Goal: Task Accomplishment & Management: Manage account settings

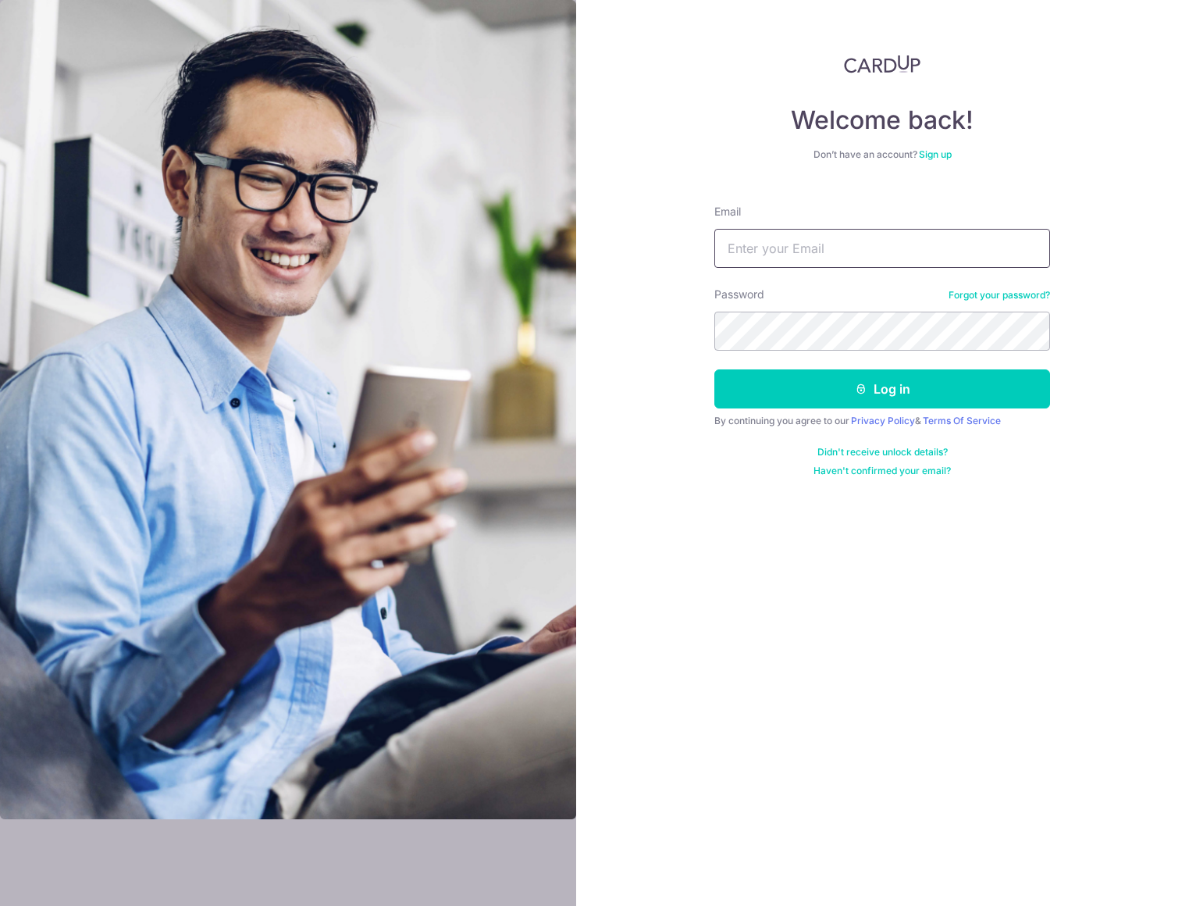
type input "[EMAIL_ADDRESS][DOMAIN_NAME]"
click at [920, 396] on button "Log in" at bounding box center [882, 388] width 336 height 39
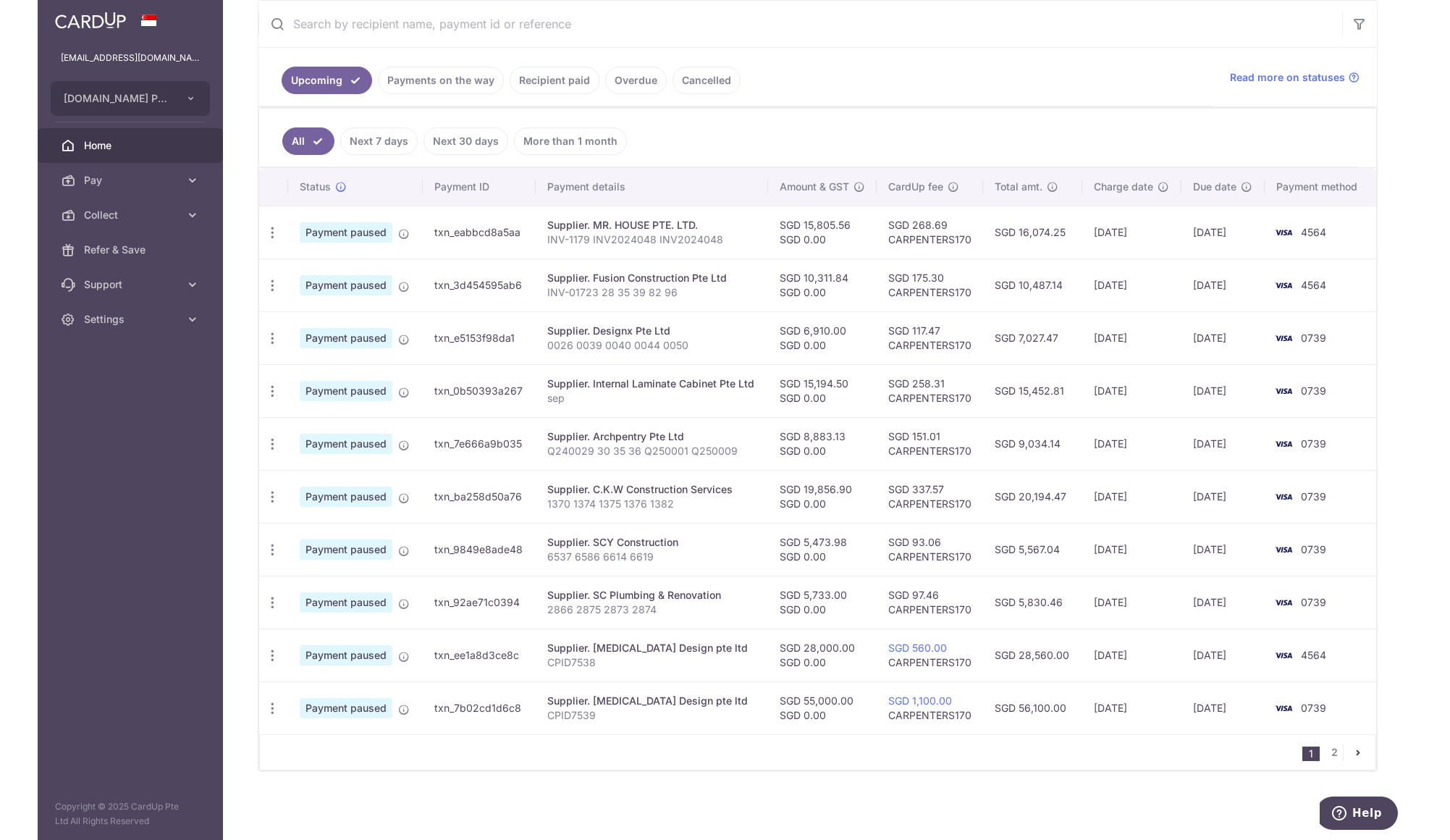
scroll to position [279, 0]
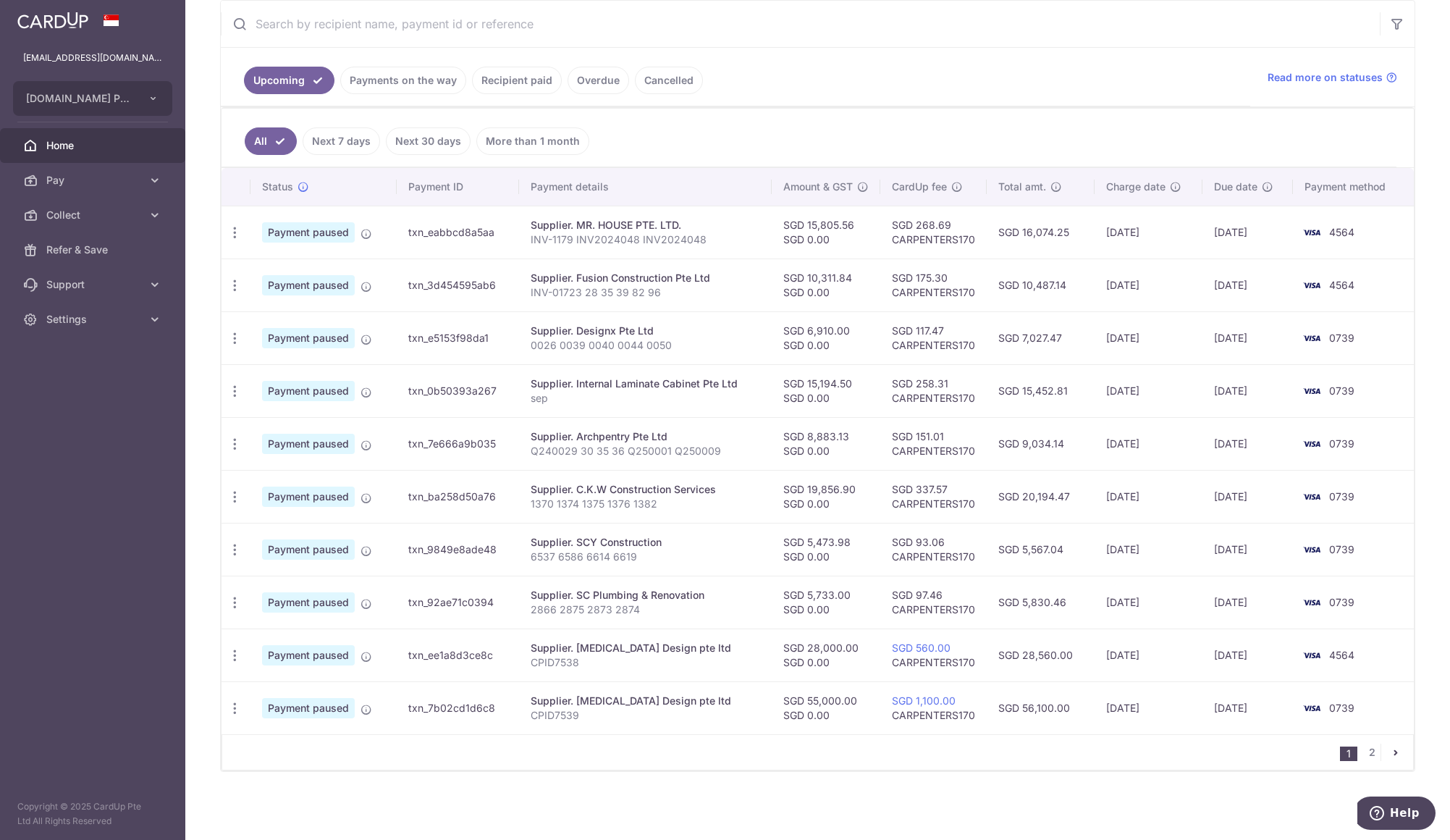
click at [236, 233] on icon "button" at bounding box center [235, 233] width 15 height 15
click at [193, 501] on div "× Pause Schedule Pause all future payments in this series Pause just this one p…" at bounding box center [818, 420] width 1265 height 840
click at [1101, 751] on link "2" at bounding box center [1371, 752] width 18 height 18
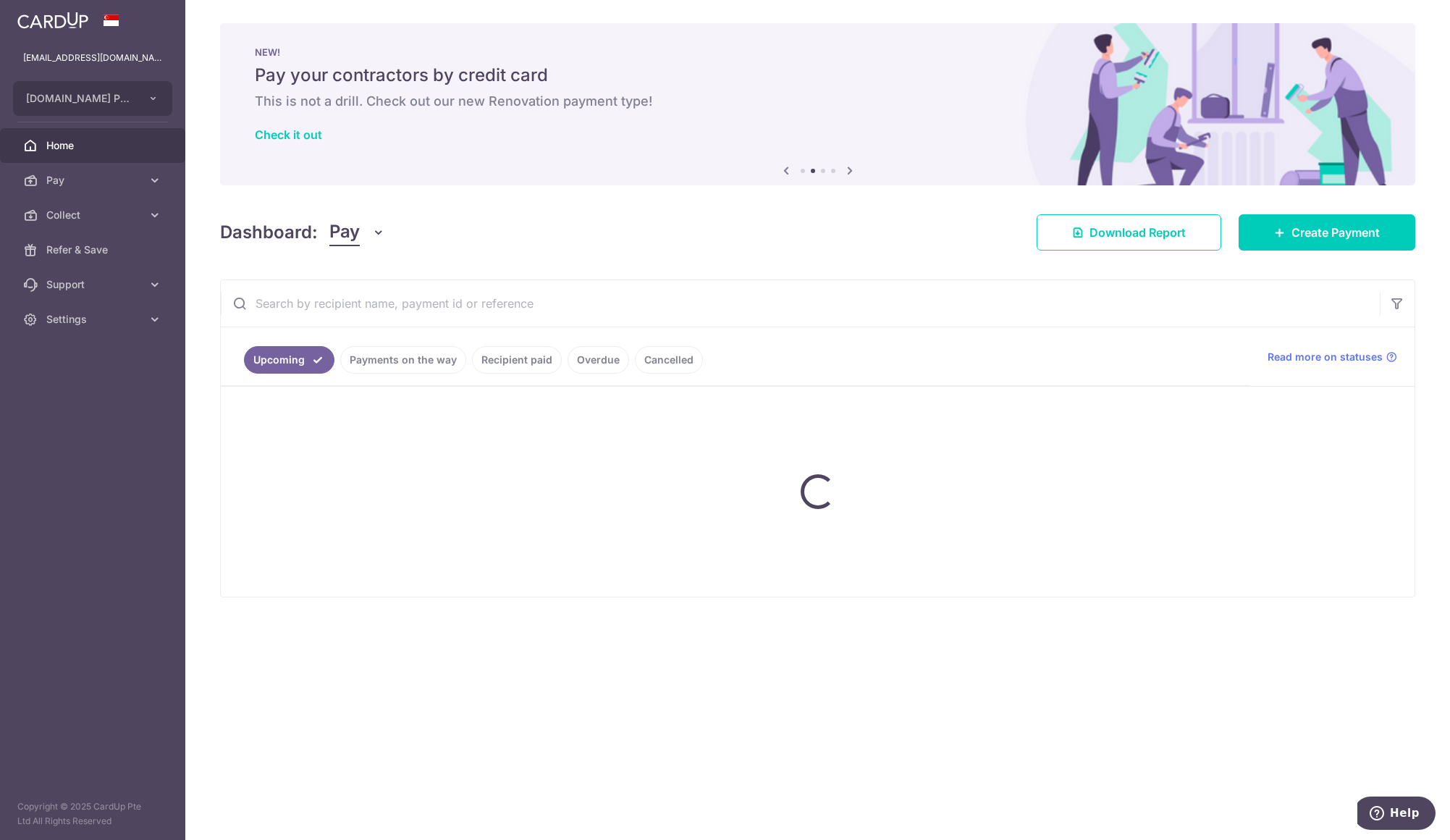
scroll to position [0, 0]
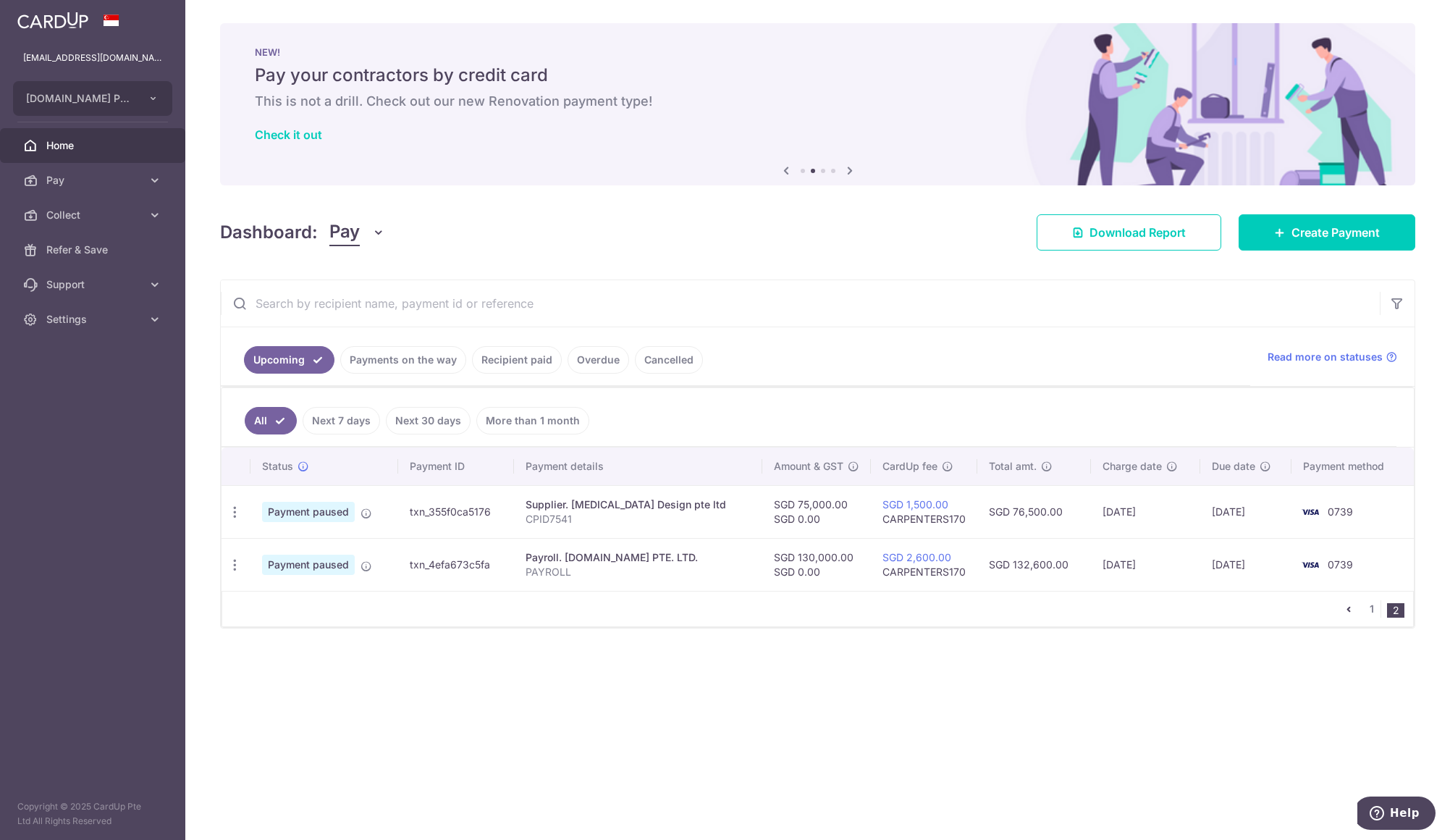
click at [235, 570] on icon "button" at bounding box center [235, 565] width 15 height 15
click at [310, 611] on span "Update payment" at bounding box center [312, 605] width 98 height 18
radio input "true"
type input "130,000.00"
type input "[DATE]"
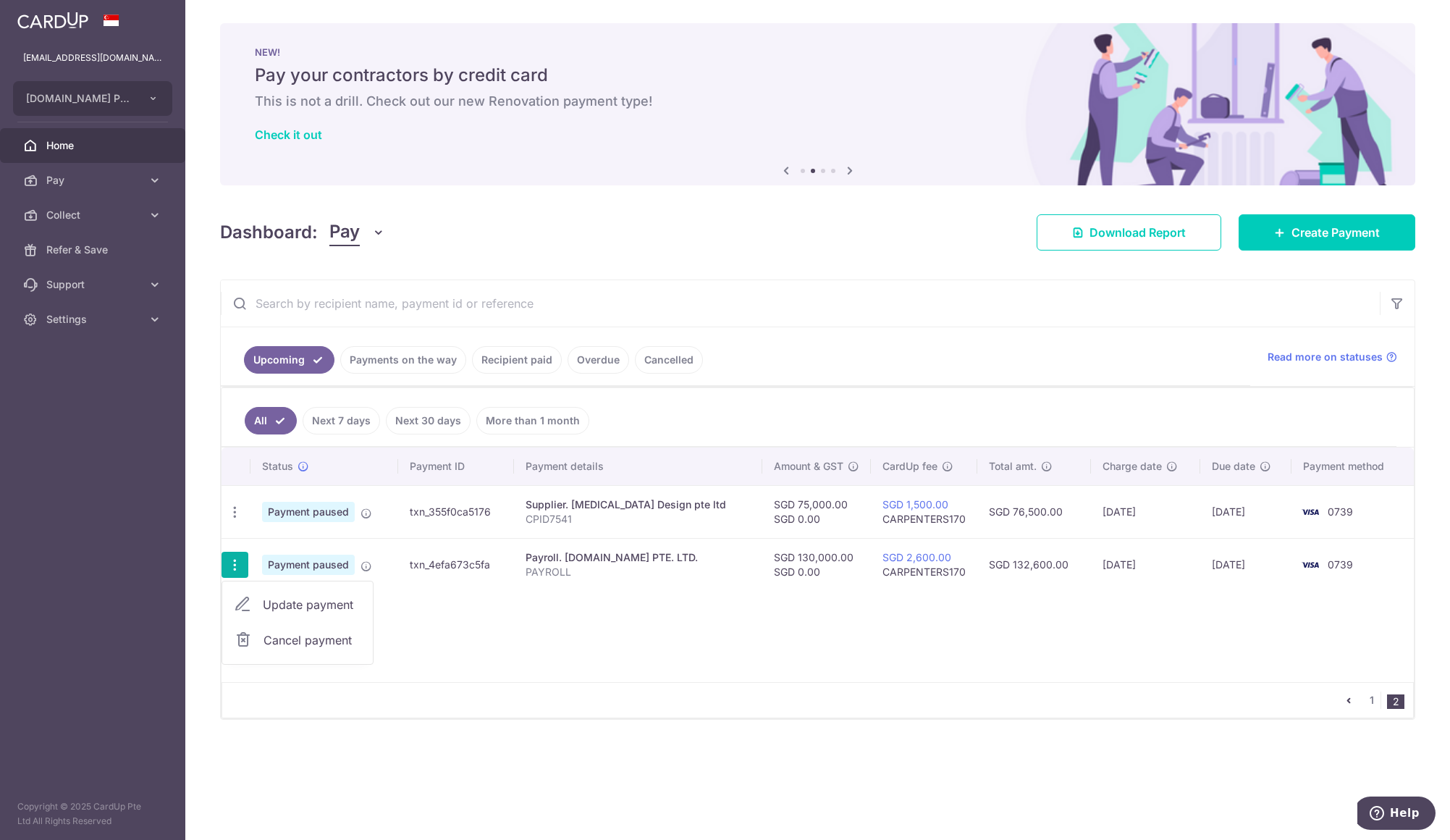
type input "PAYROLL"
type input "CARPENTERS170"
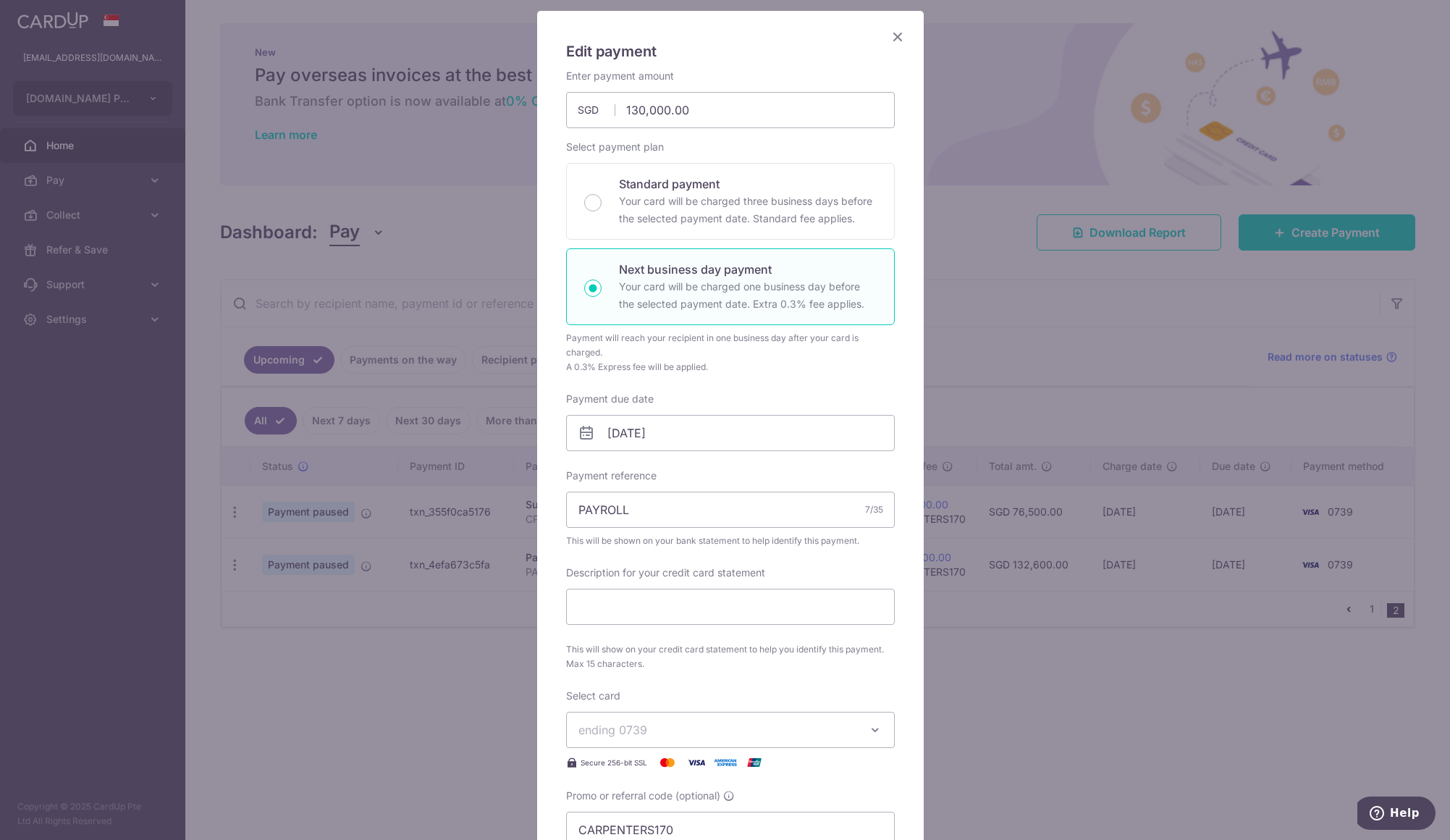
scroll to position [72, 0]
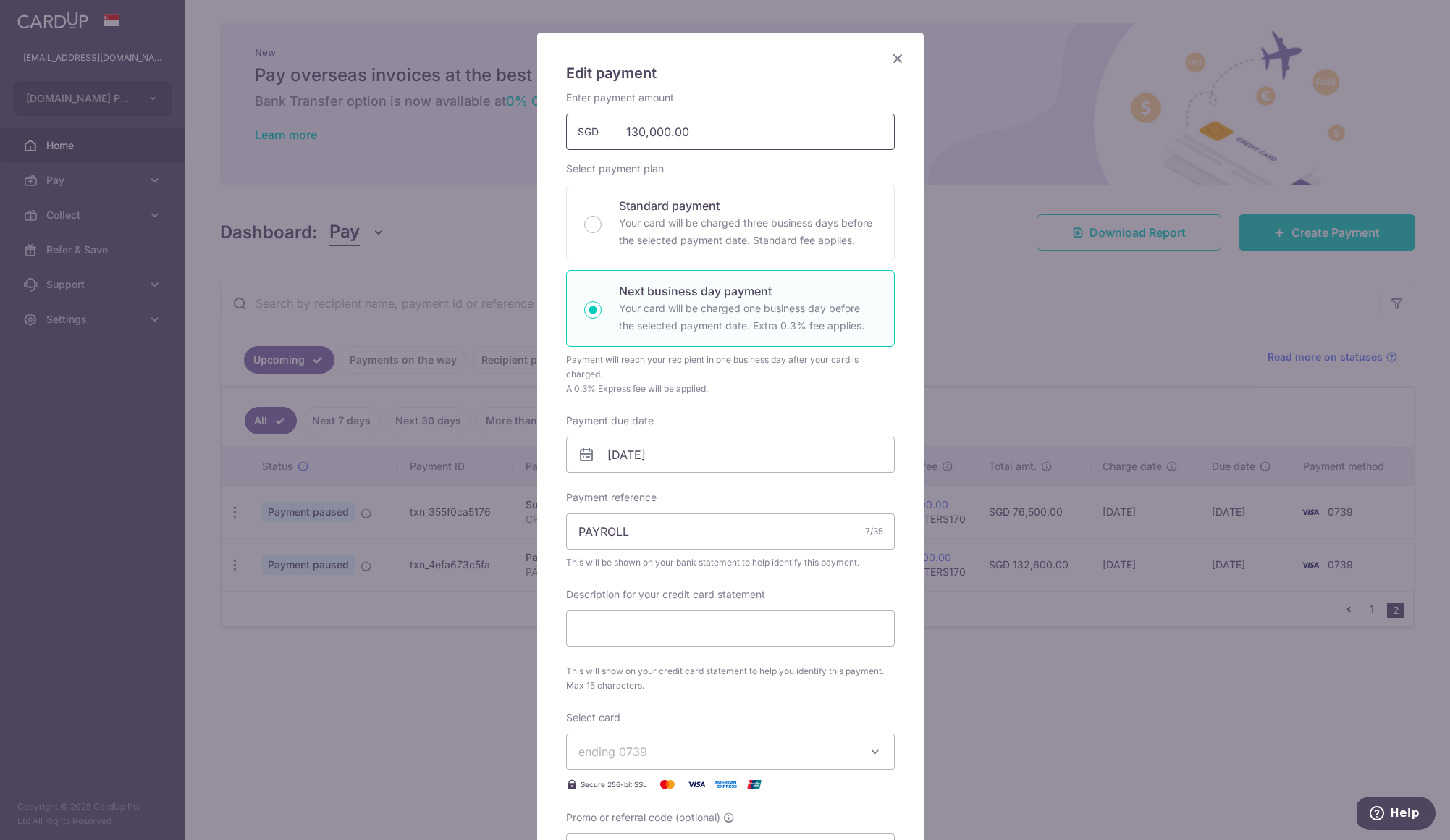
click at [637, 132] on input "130,000.00" at bounding box center [731, 132] width 328 height 36
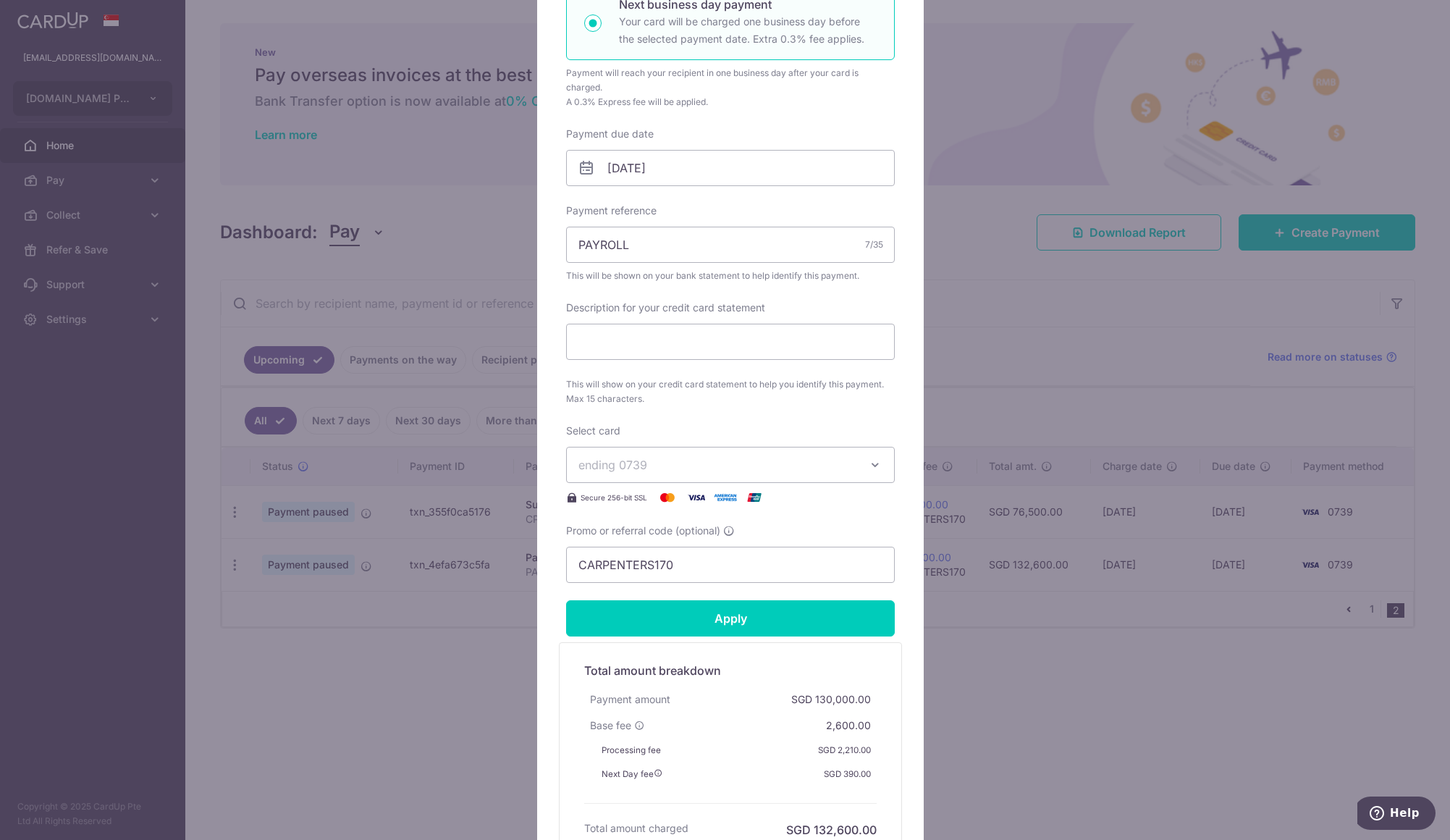
scroll to position [503, 0]
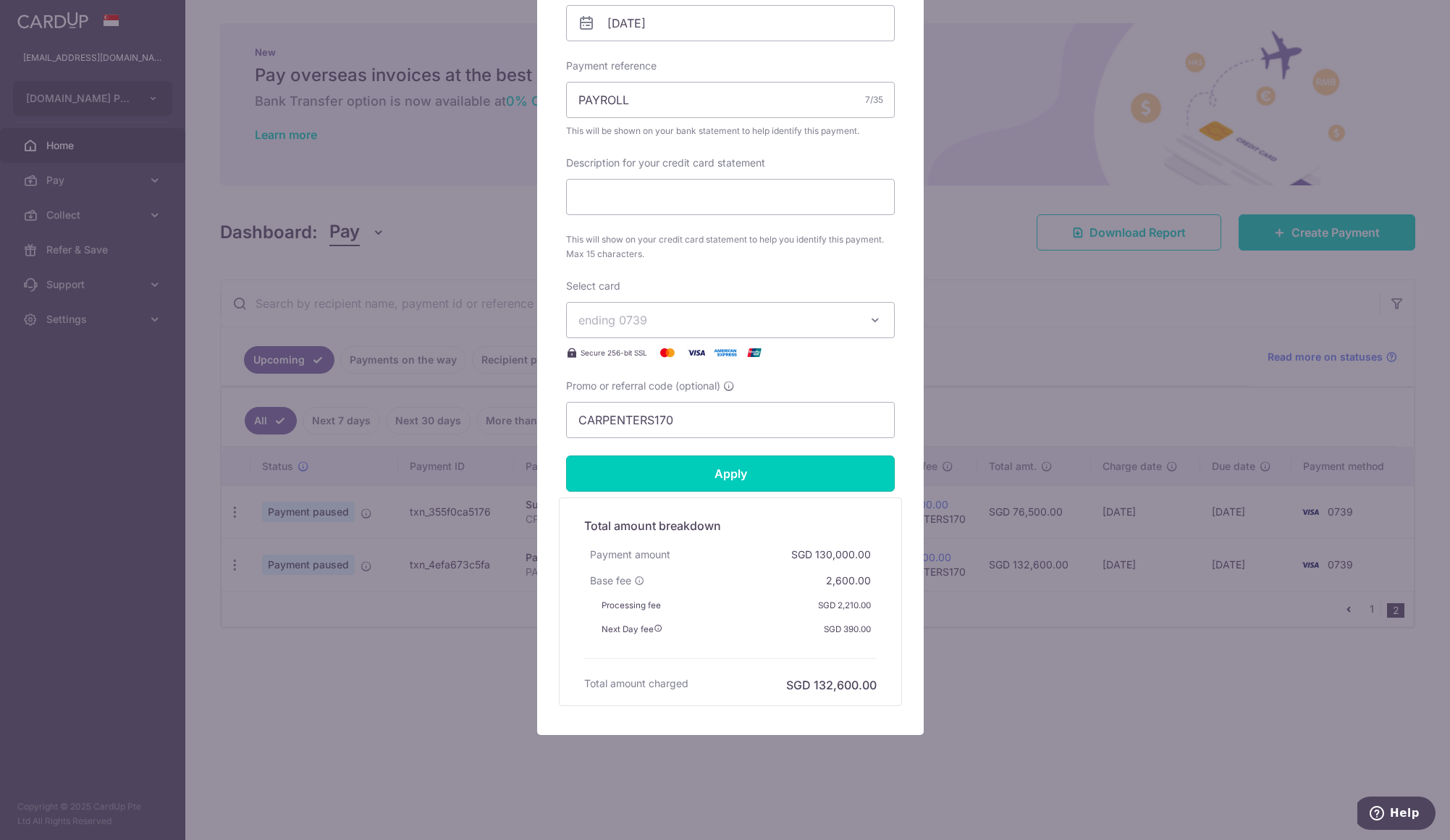
type input "125,000.00"
click at [743, 468] on input "Apply" at bounding box center [731, 473] width 328 height 36
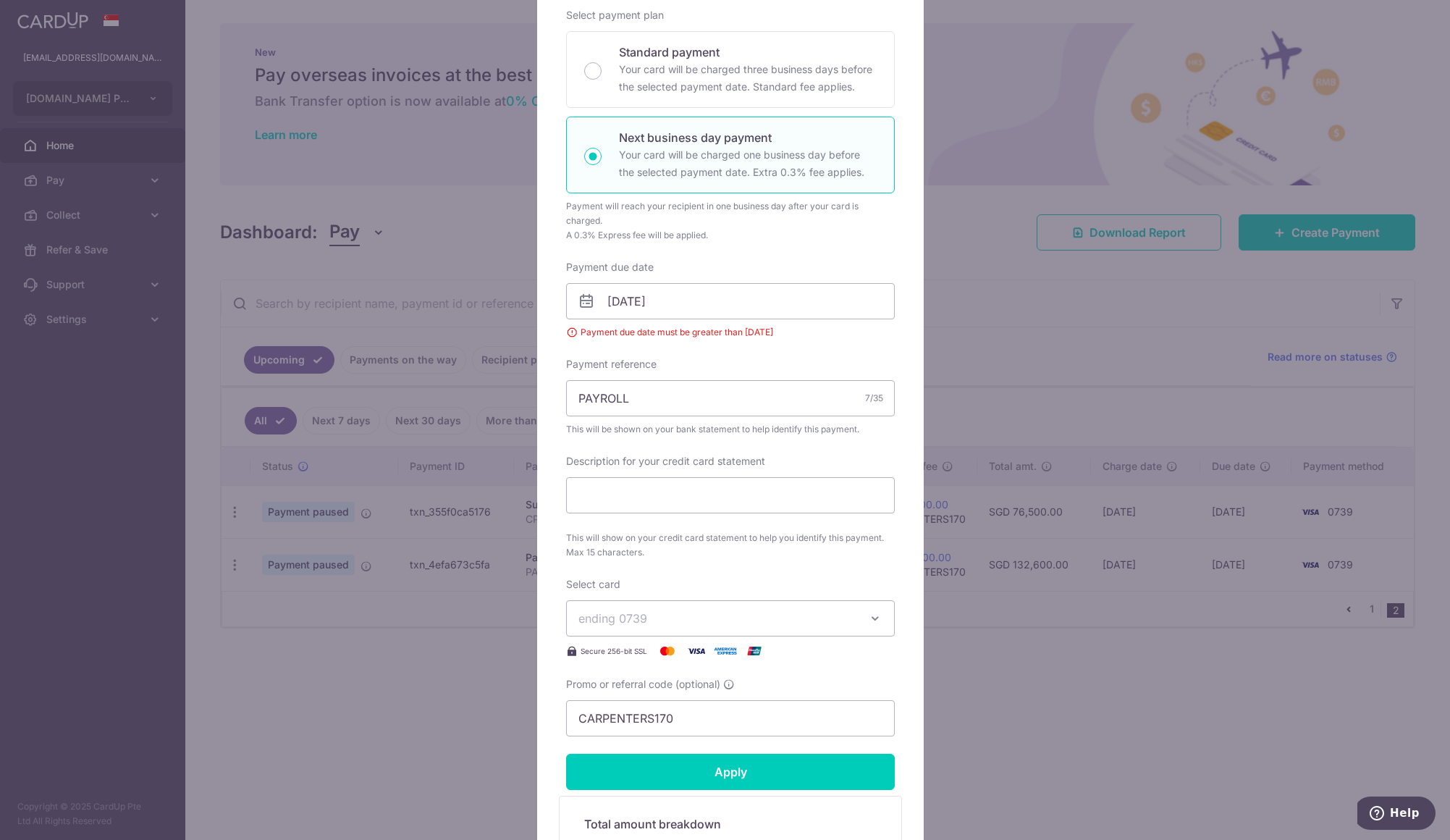
scroll to position [258, 0]
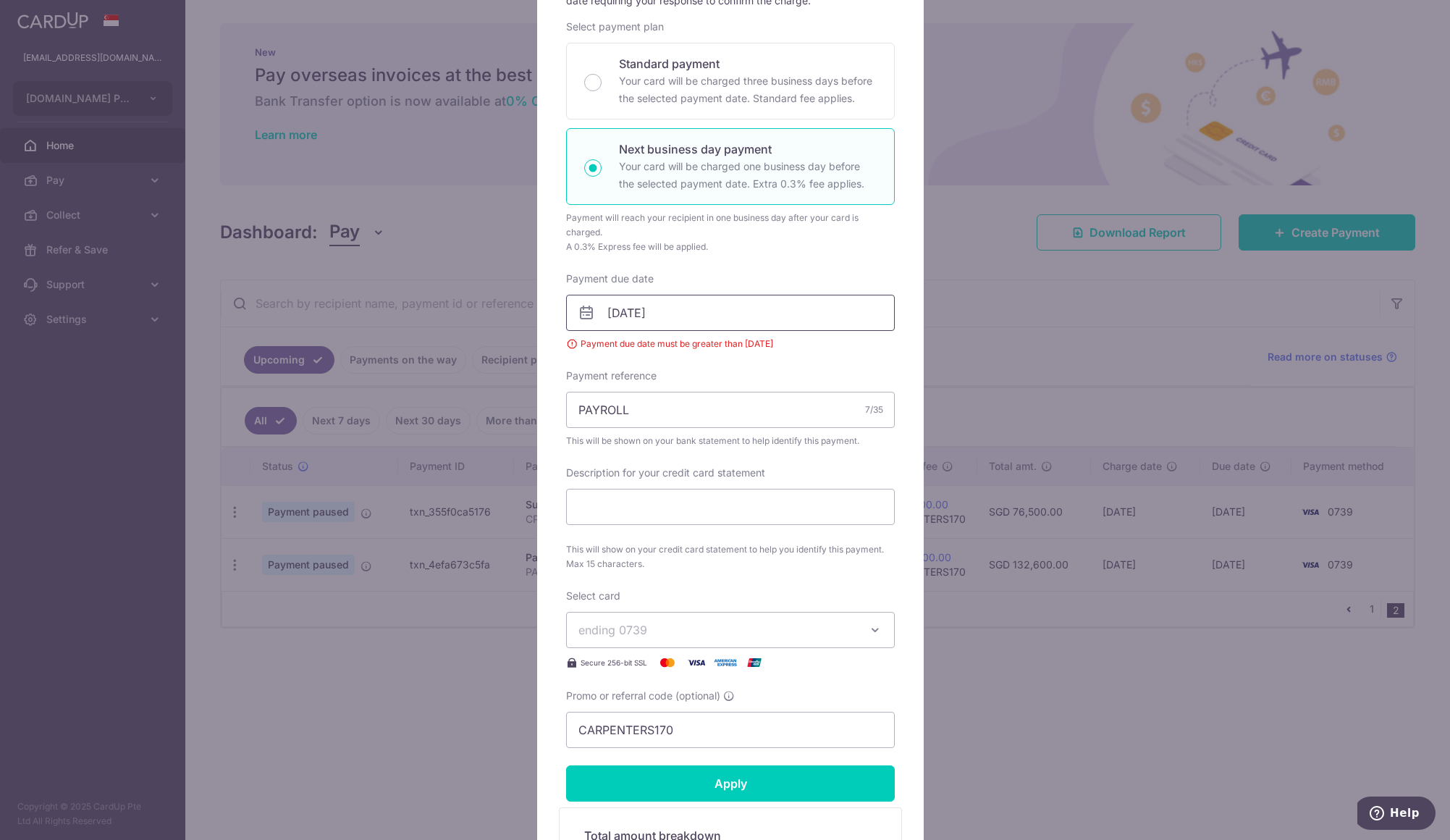
click at [708, 320] on input "[DATE]" at bounding box center [731, 312] width 328 height 36
click at [686, 444] on link "8" at bounding box center [677, 444] width 23 height 23
type input "[DATE]"
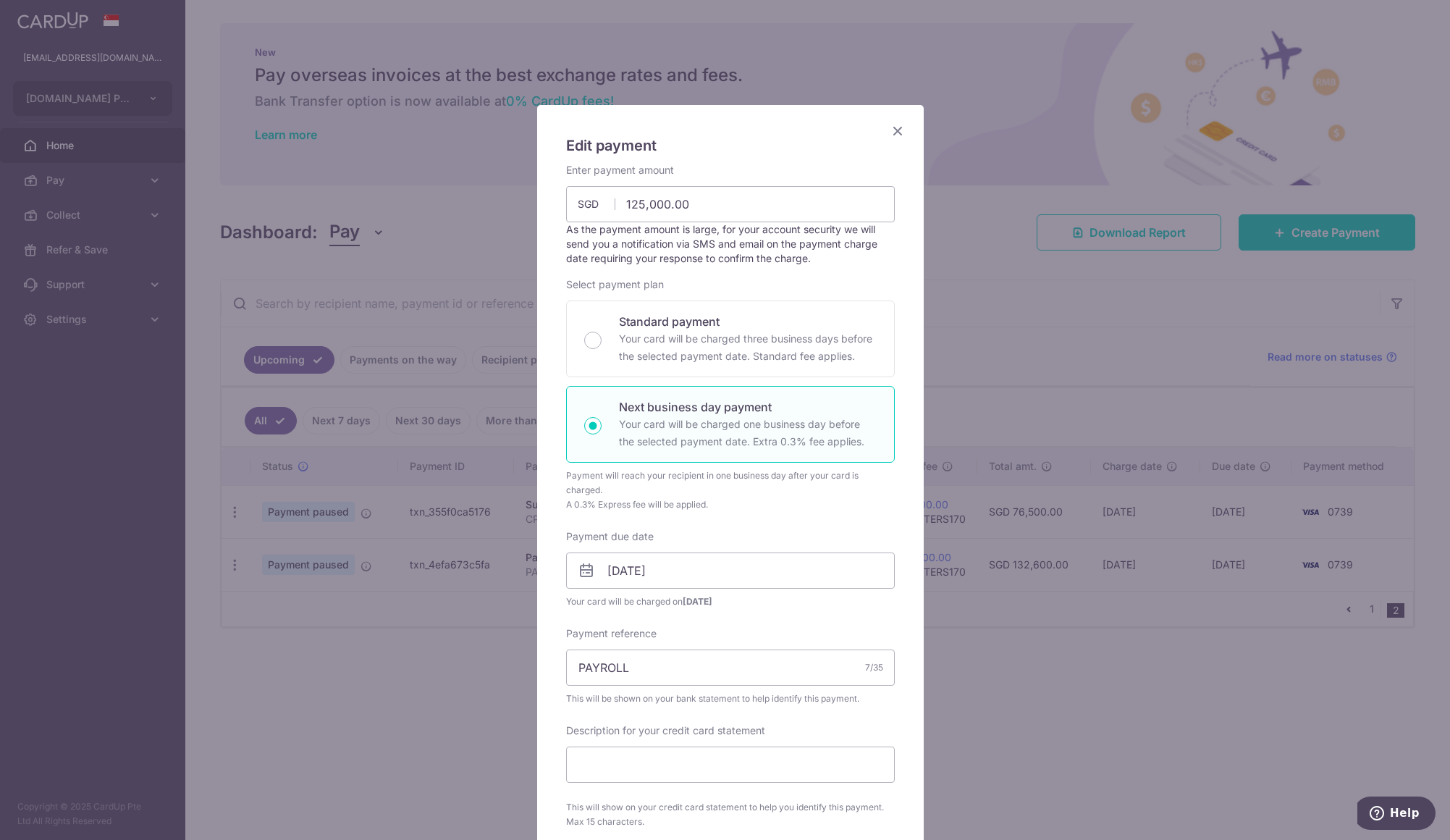
scroll to position [567, 0]
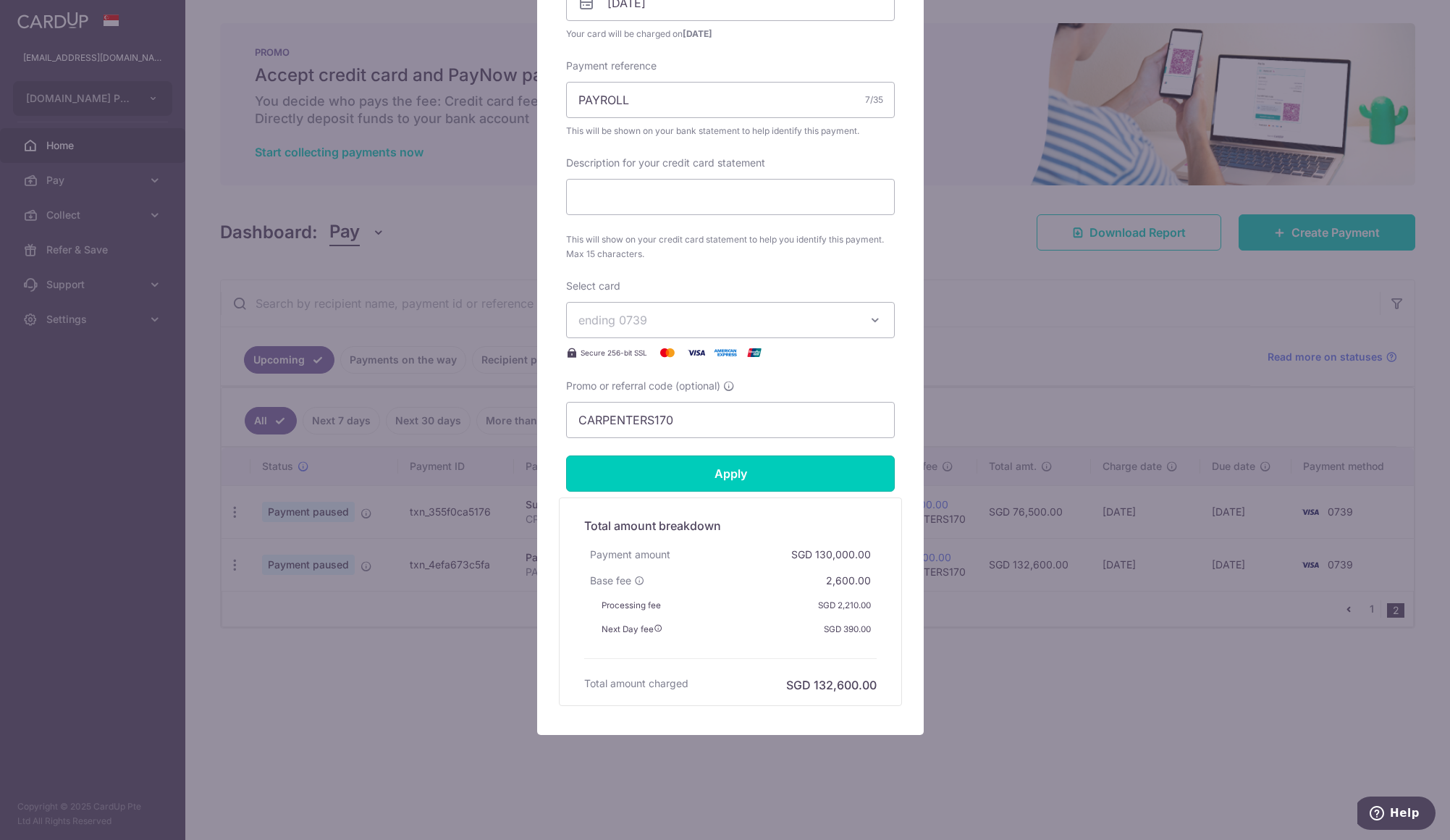
click at [732, 478] on input "Apply" at bounding box center [731, 473] width 328 height 36
type input "Successfully Applied"
click at [935, 352] on div "Edit payment By clicking apply, you will make changes to all payments to CARPEN…" at bounding box center [725, 420] width 1450 height 840
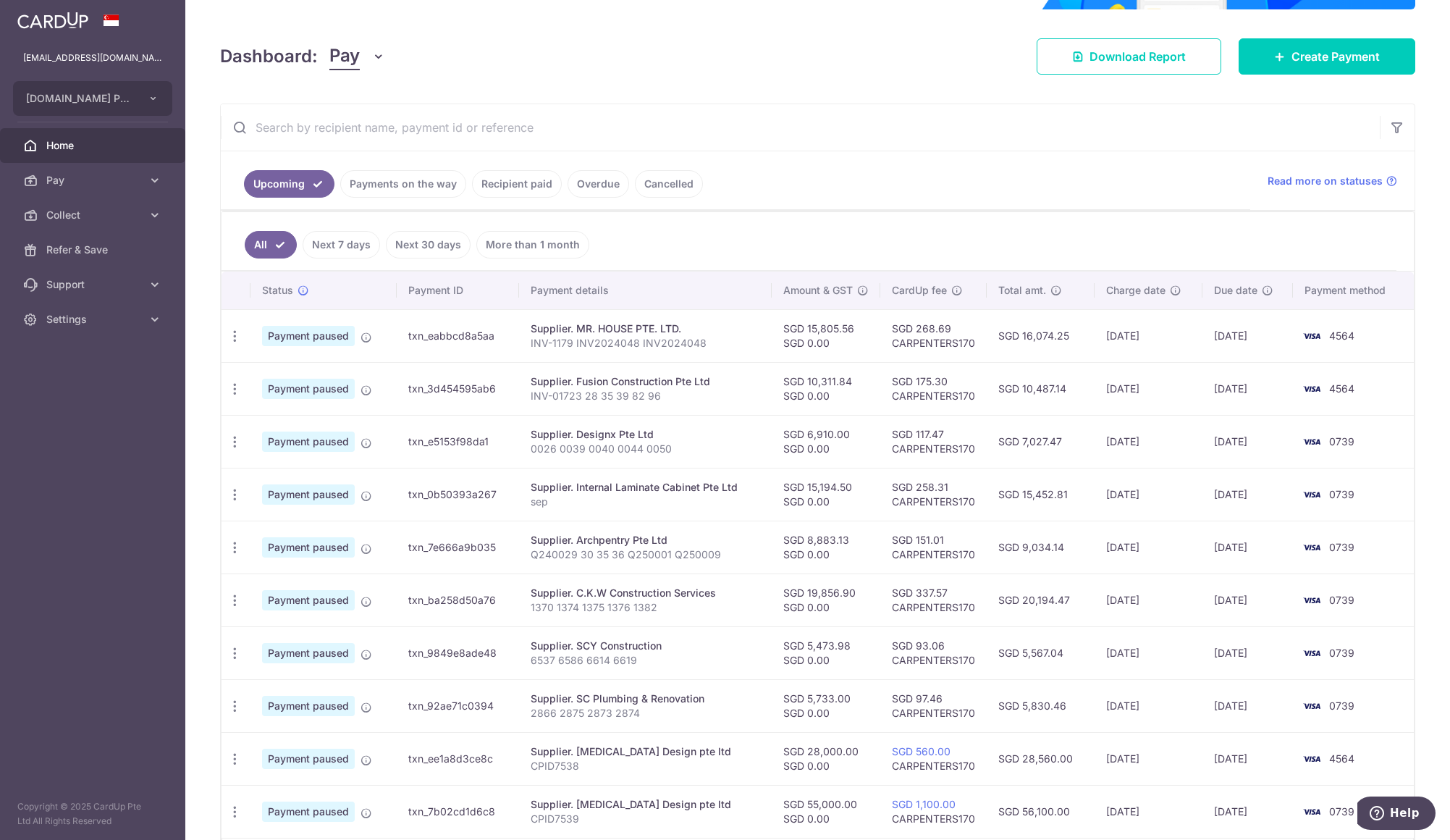
scroll to position [279, 0]
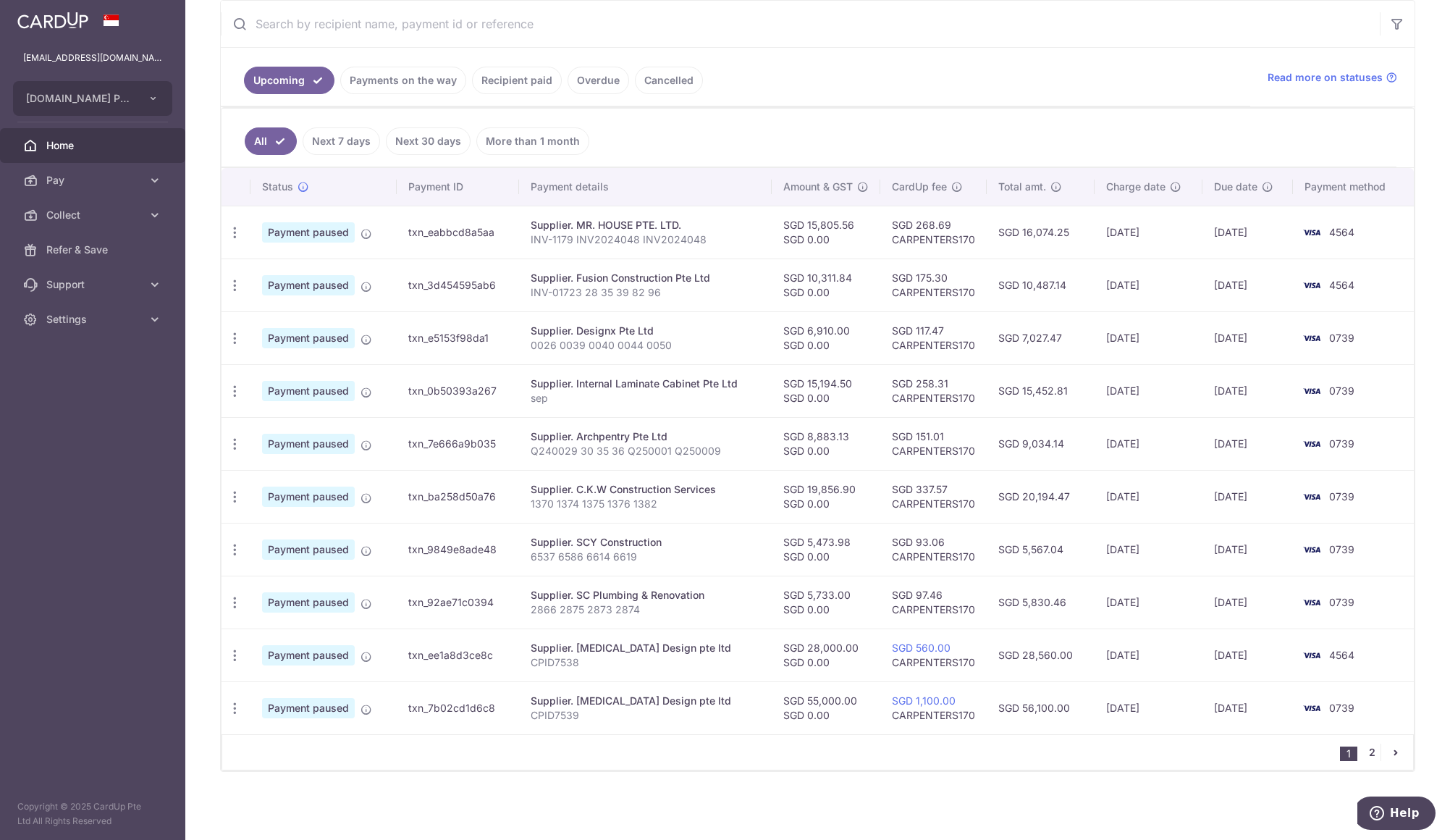
click at [1371, 754] on link "2" at bounding box center [1371, 752] width 18 height 18
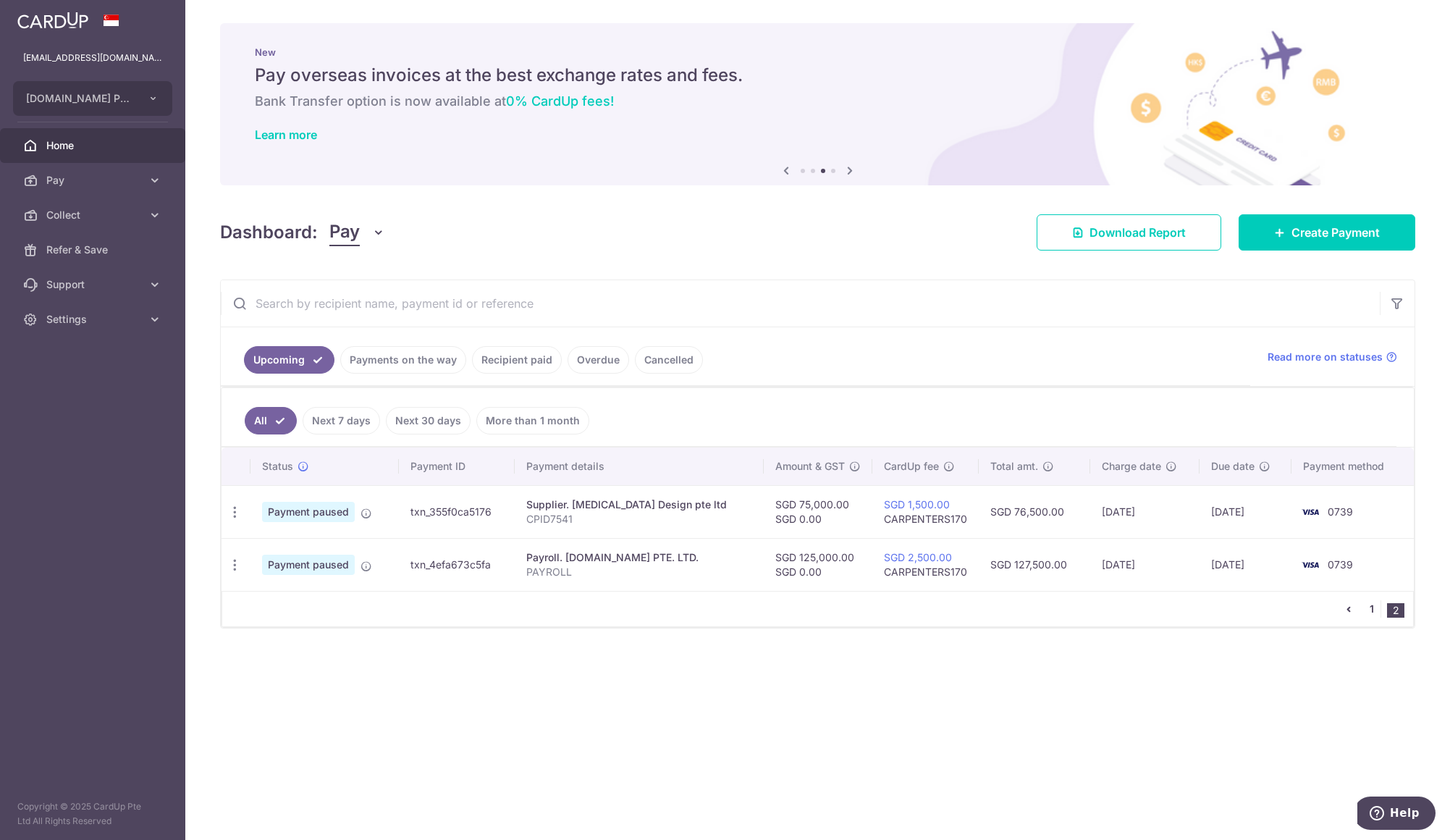
click at [1368, 609] on link "1" at bounding box center [1371, 608] width 18 height 18
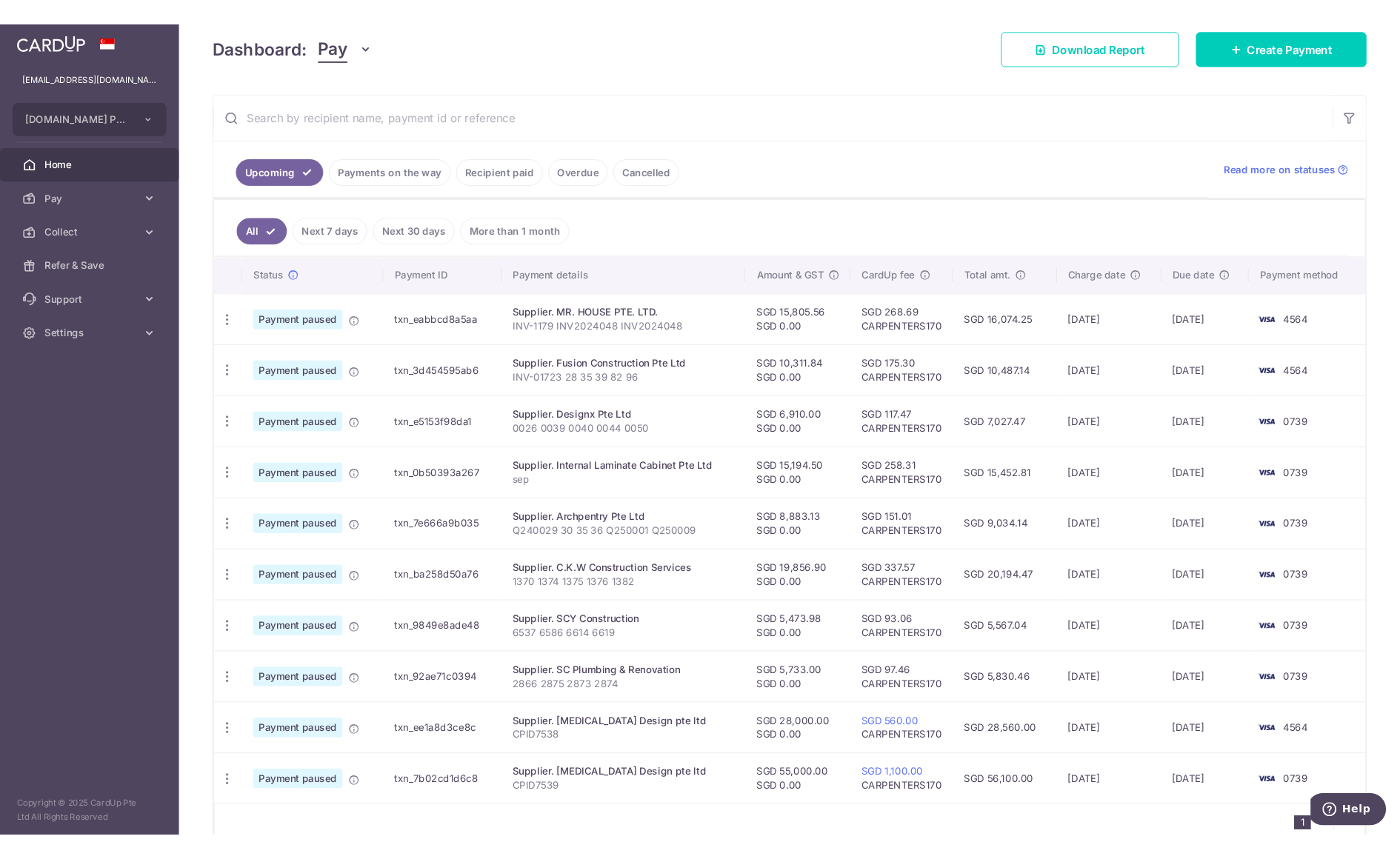
scroll to position [285, 0]
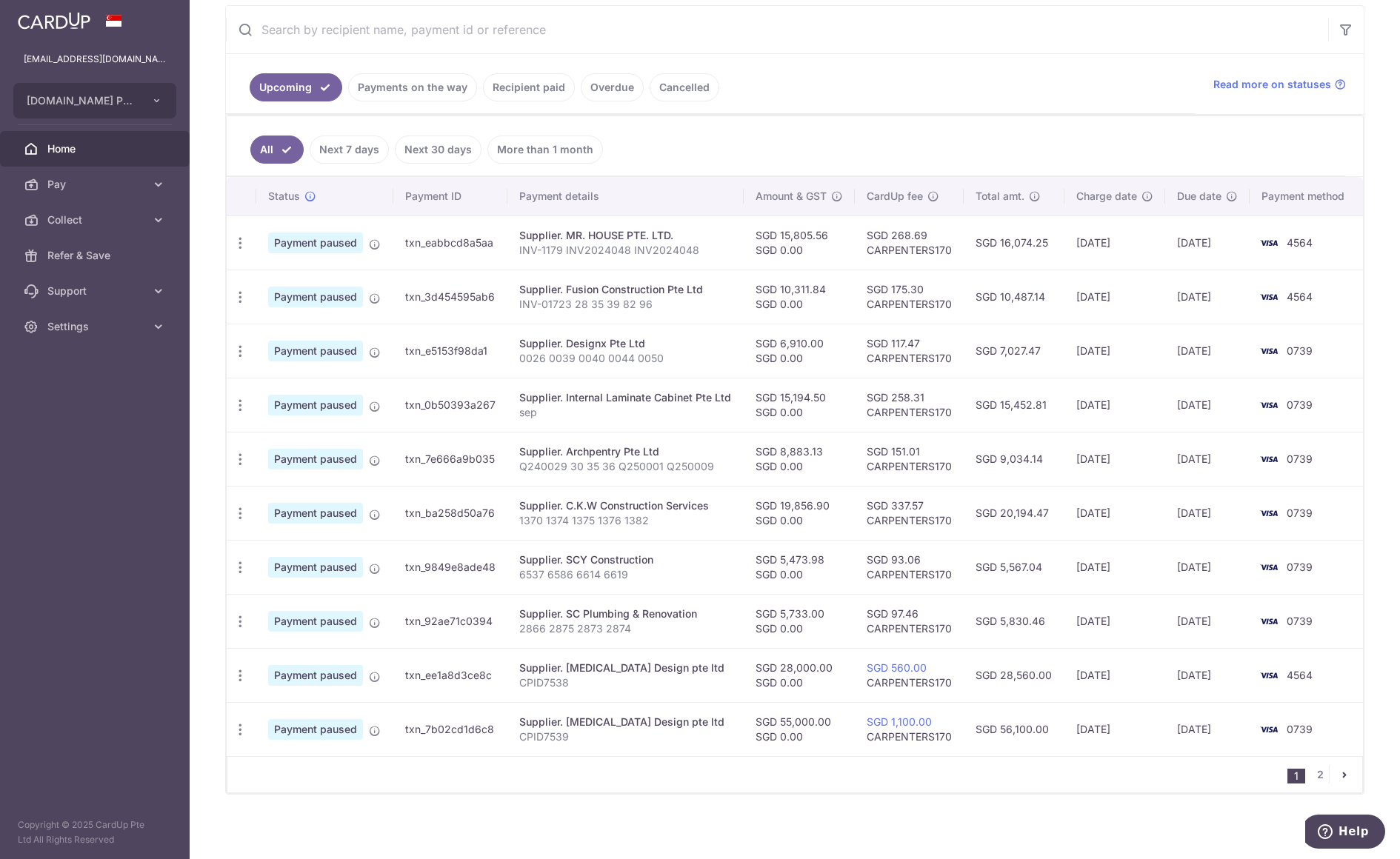
scroll to position [285, 0]
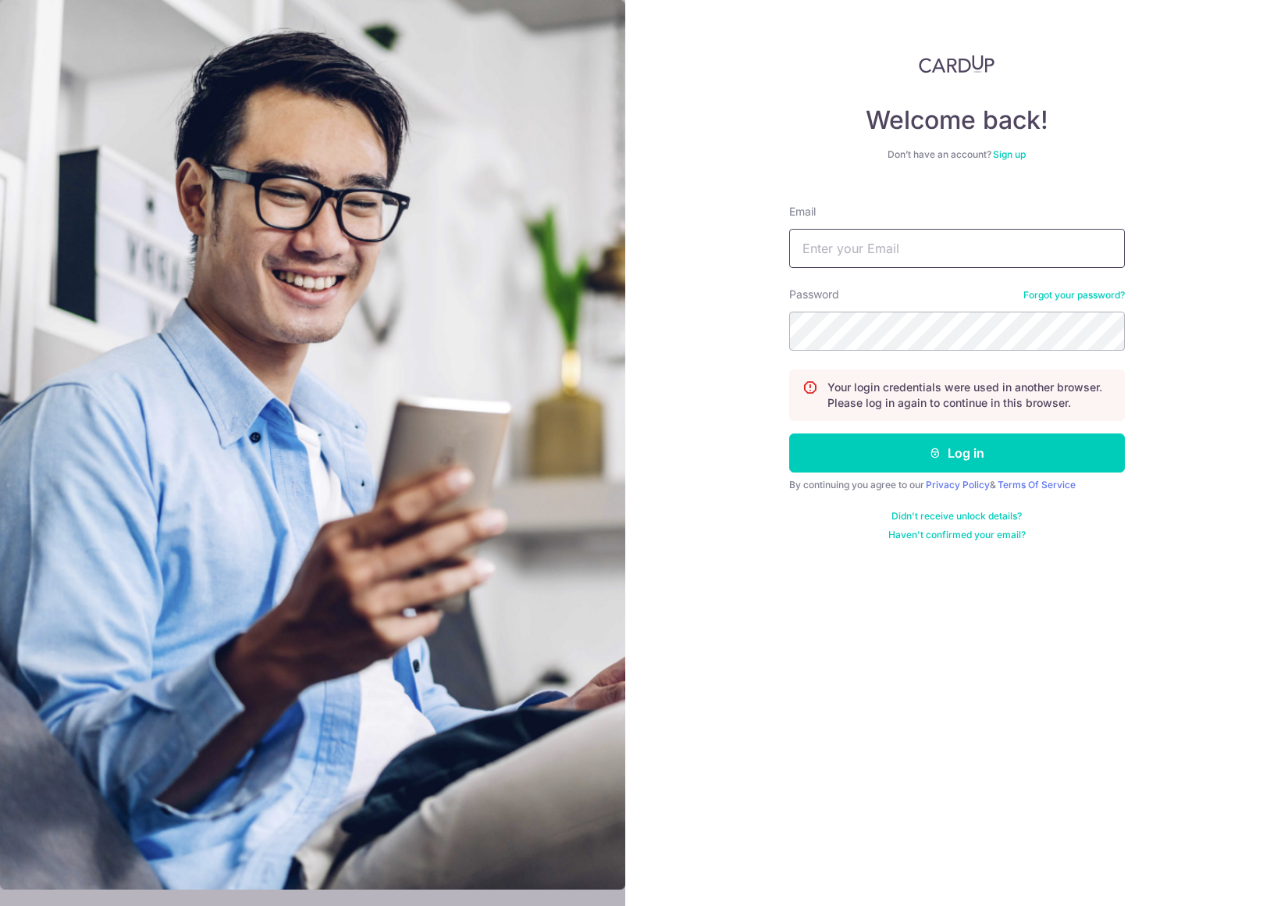
type input "[EMAIL_ADDRESS][DOMAIN_NAME]"
click at [970, 463] on button "Log in" at bounding box center [957, 452] width 336 height 39
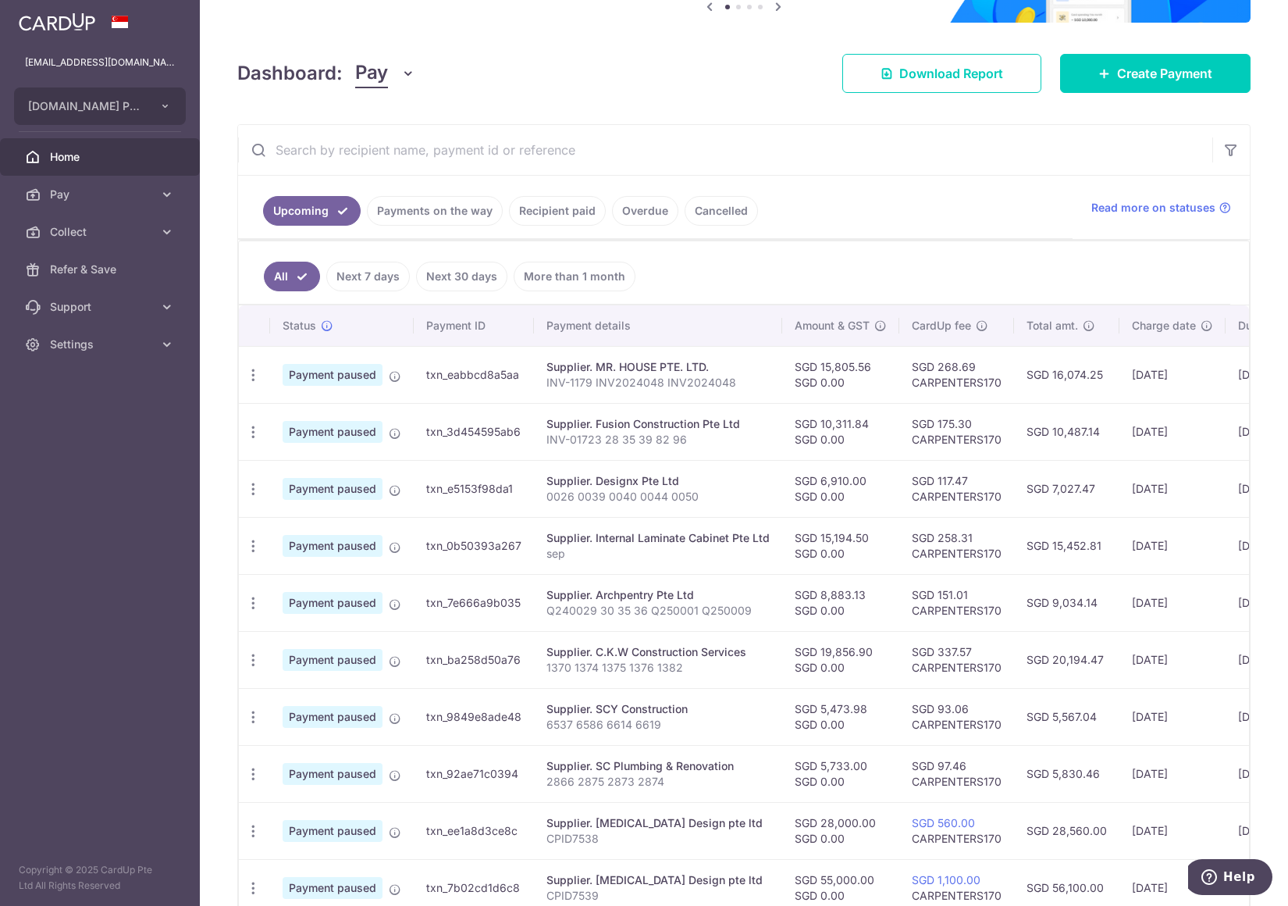
scroll to position [309, 0]
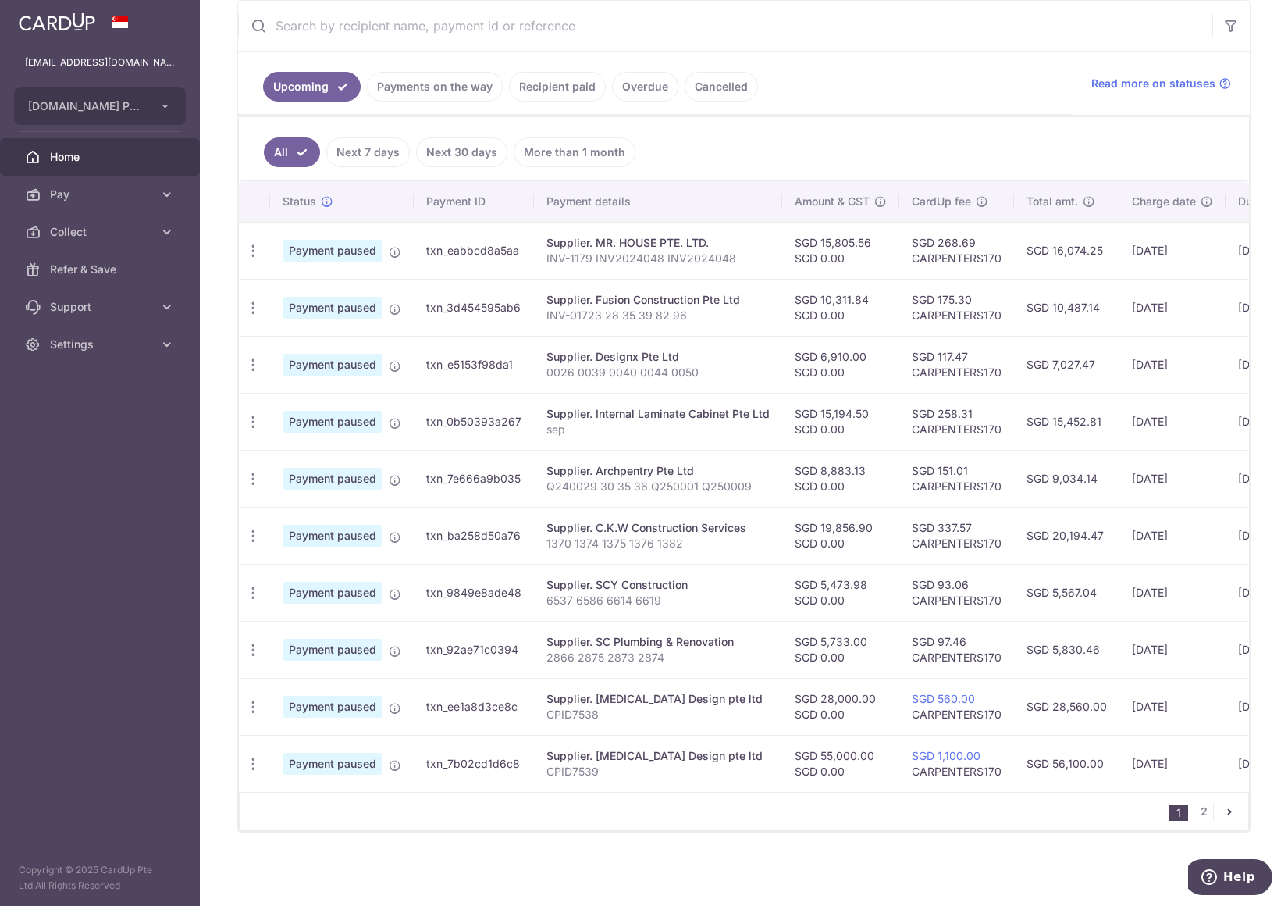
click at [255, 245] on icon "button" at bounding box center [253, 251] width 16 height 16
click at [330, 324] on span "Cancel payment" at bounding box center [336, 331] width 105 height 19
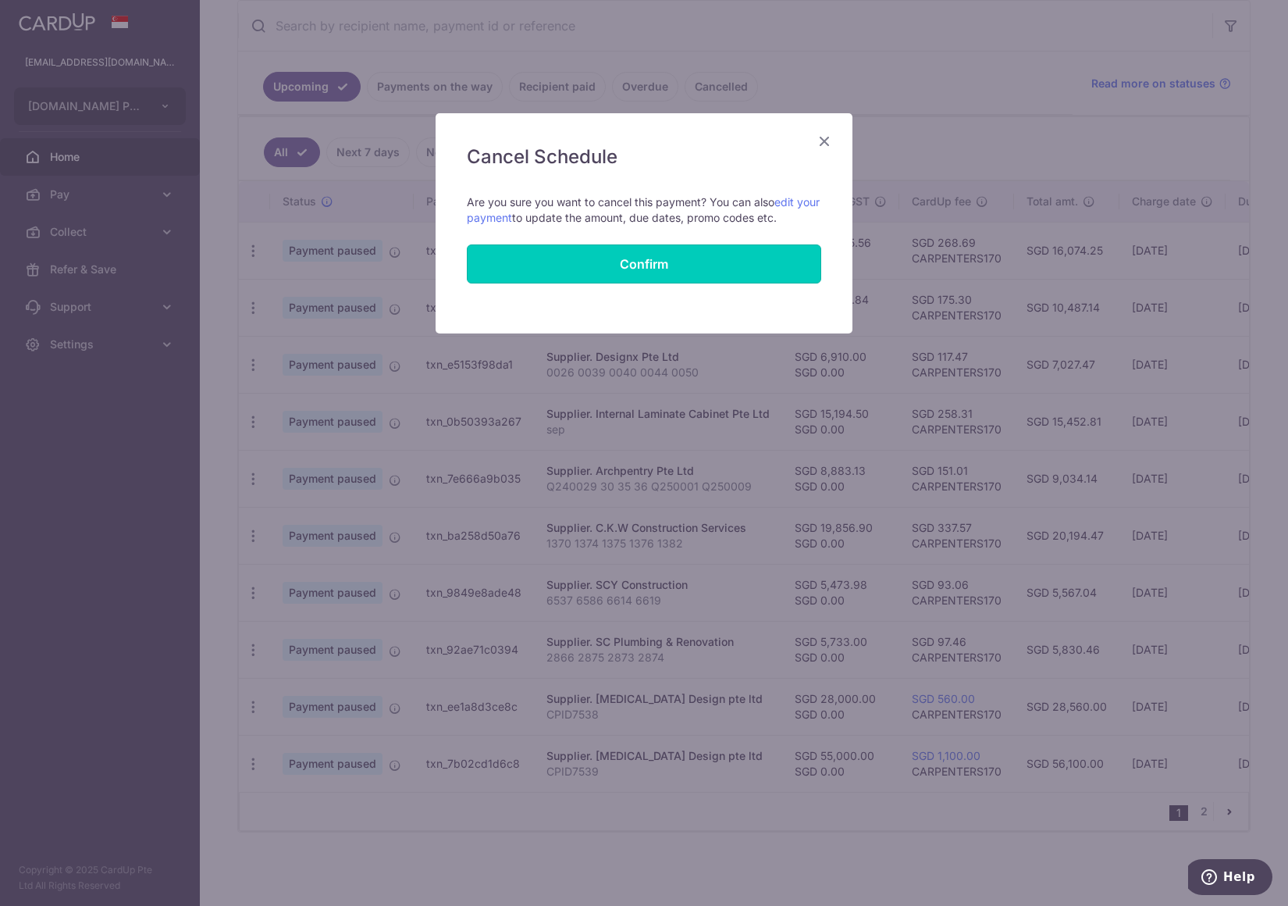
click at [722, 269] on button "Confirm" at bounding box center [644, 263] width 354 height 39
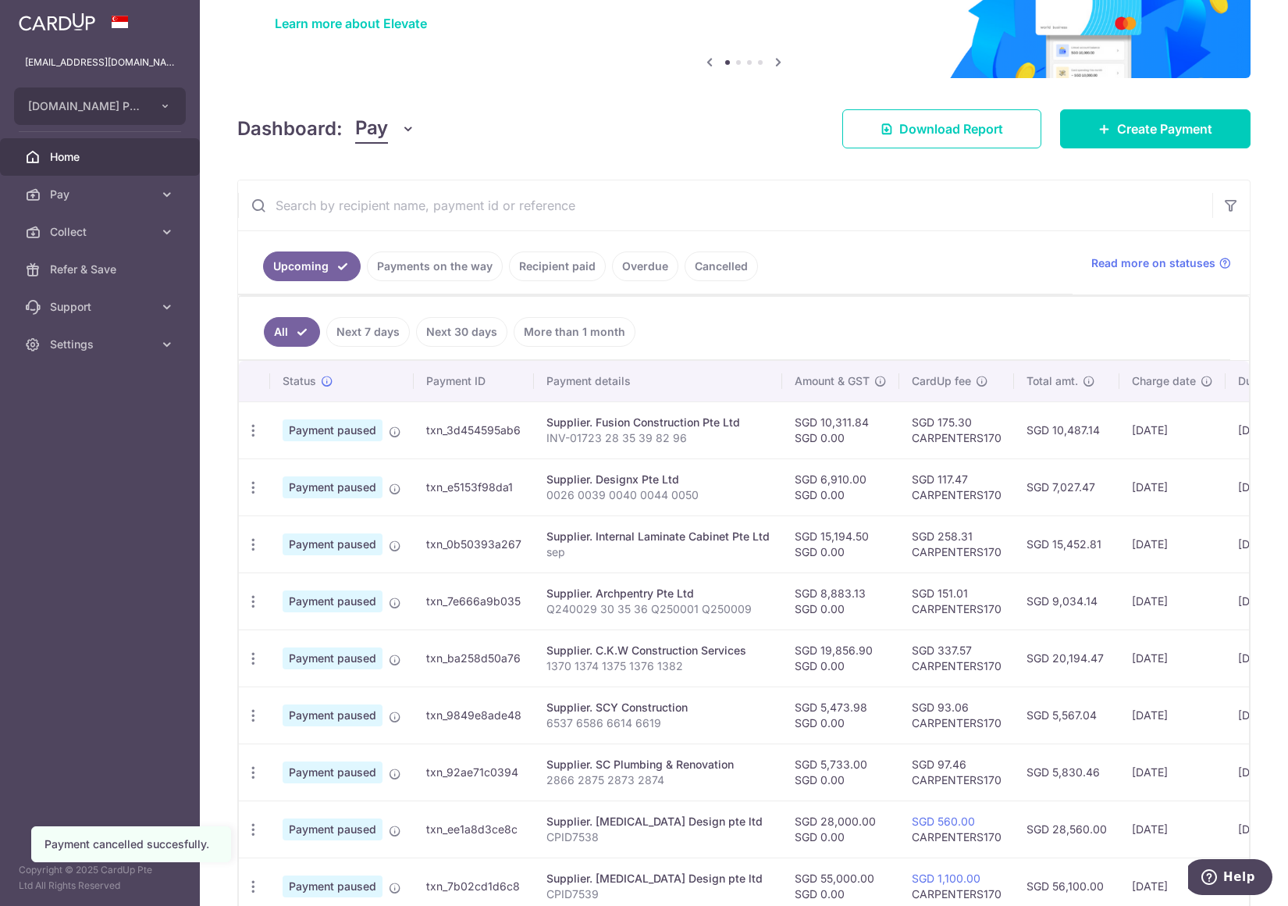
scroll to position [309, 0]
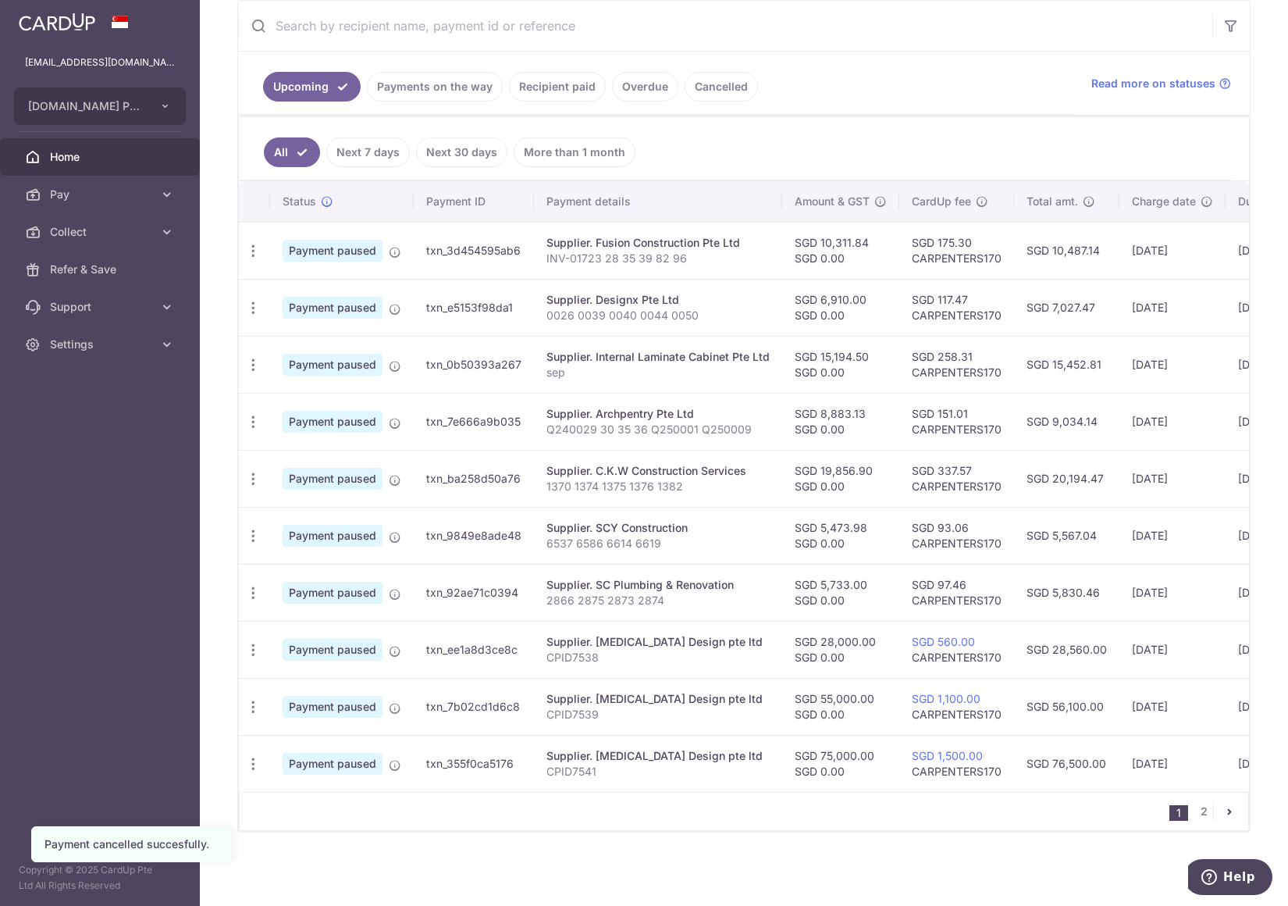
click at [254, 244] on icon "button" at bounding box center [253, 251] width 16 height 16
click at [335, 322] on span "Cancel payment" at bounding box center [336, 331] width 105 height 19
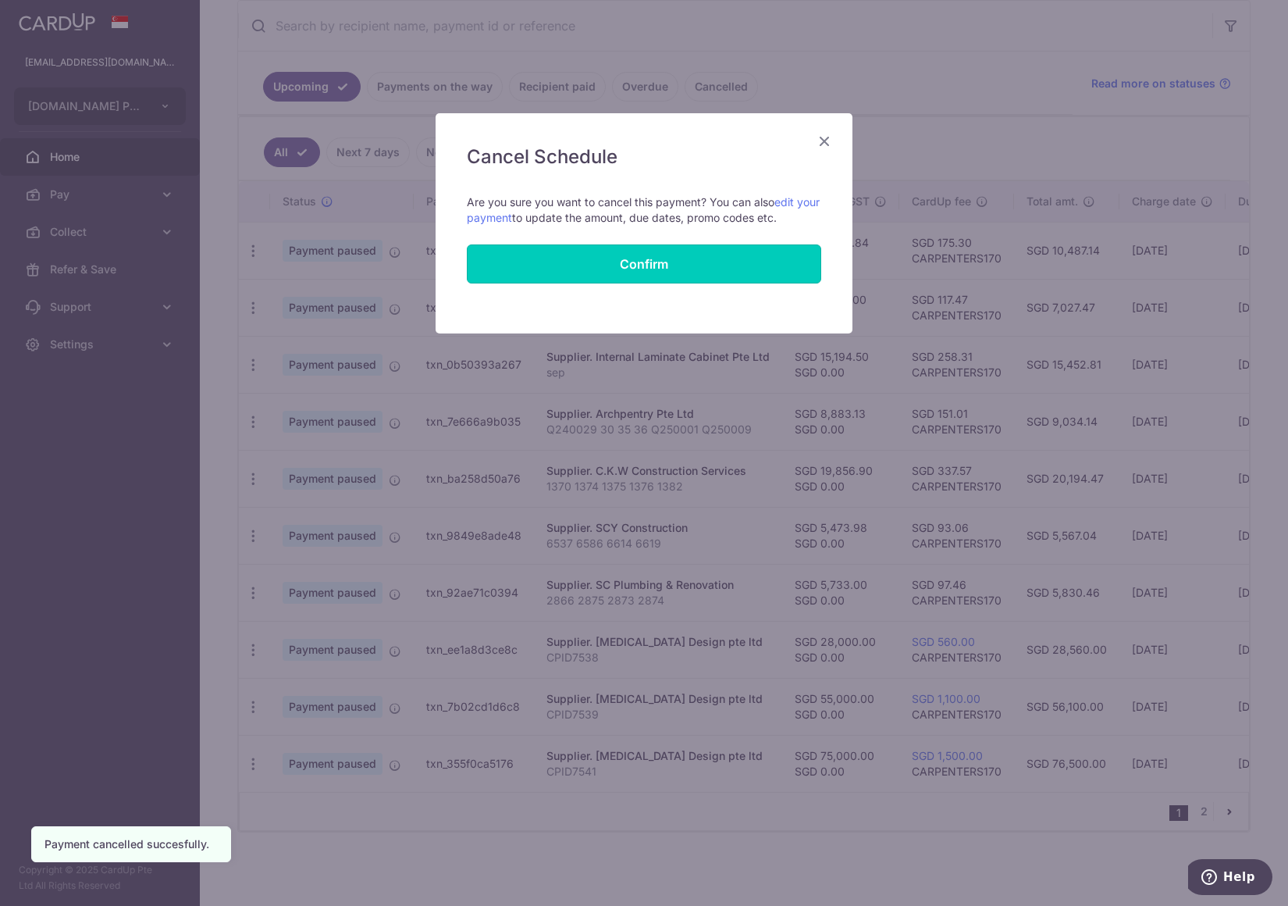
click at [724, 272] on button "Confirm" at bounding box center [644, 263] width 354 height 39
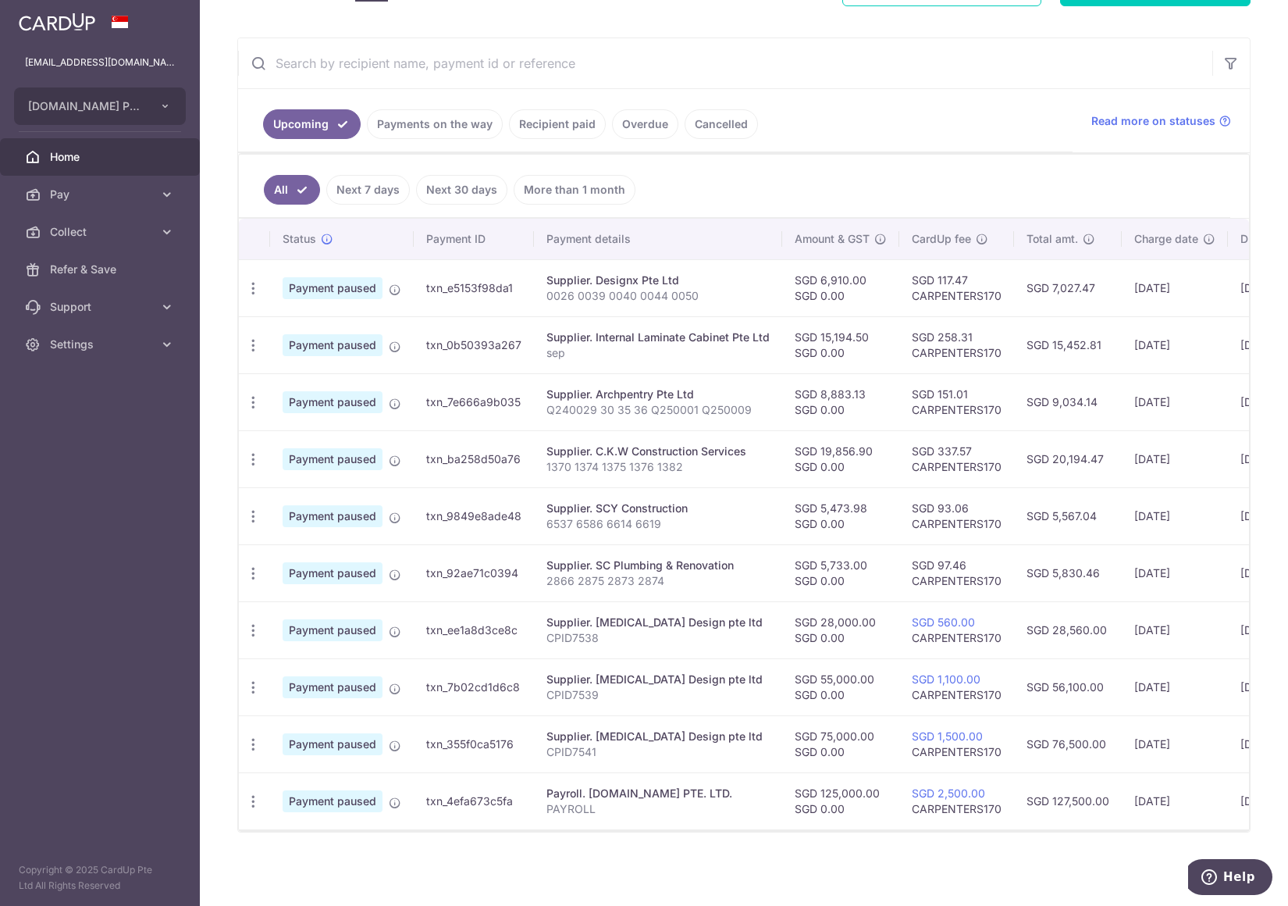
scroll to position [272, 0]
click at [258, 282] on icon "button" at bounding box center [253, 288] width 16 height 16
click at [342, 362] on span "Cancel payment" at bounding box center [336, 369] width 105 height 19
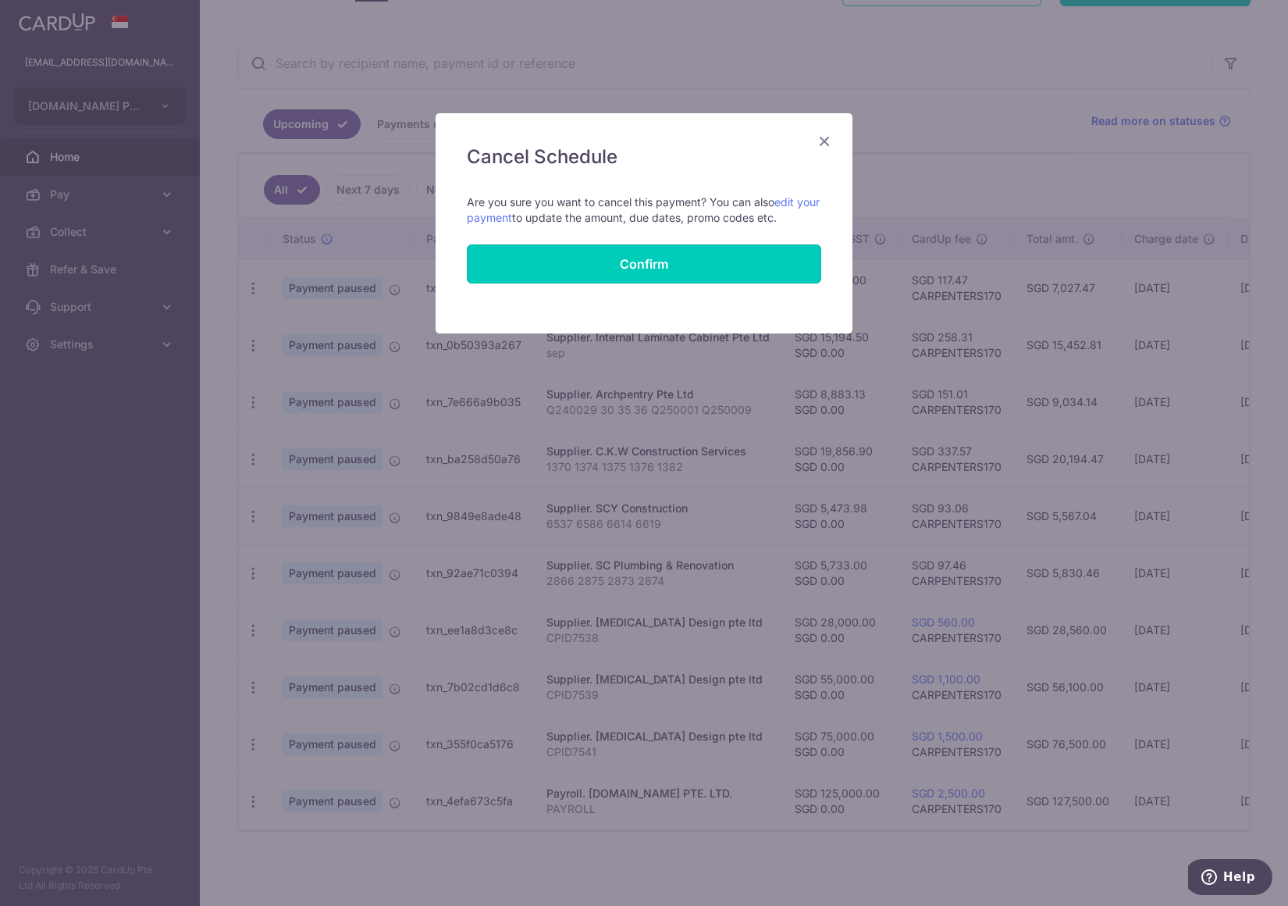
click at [739, 262] on button "Confirm" at bounding box center [644, 263] width 354 height 39
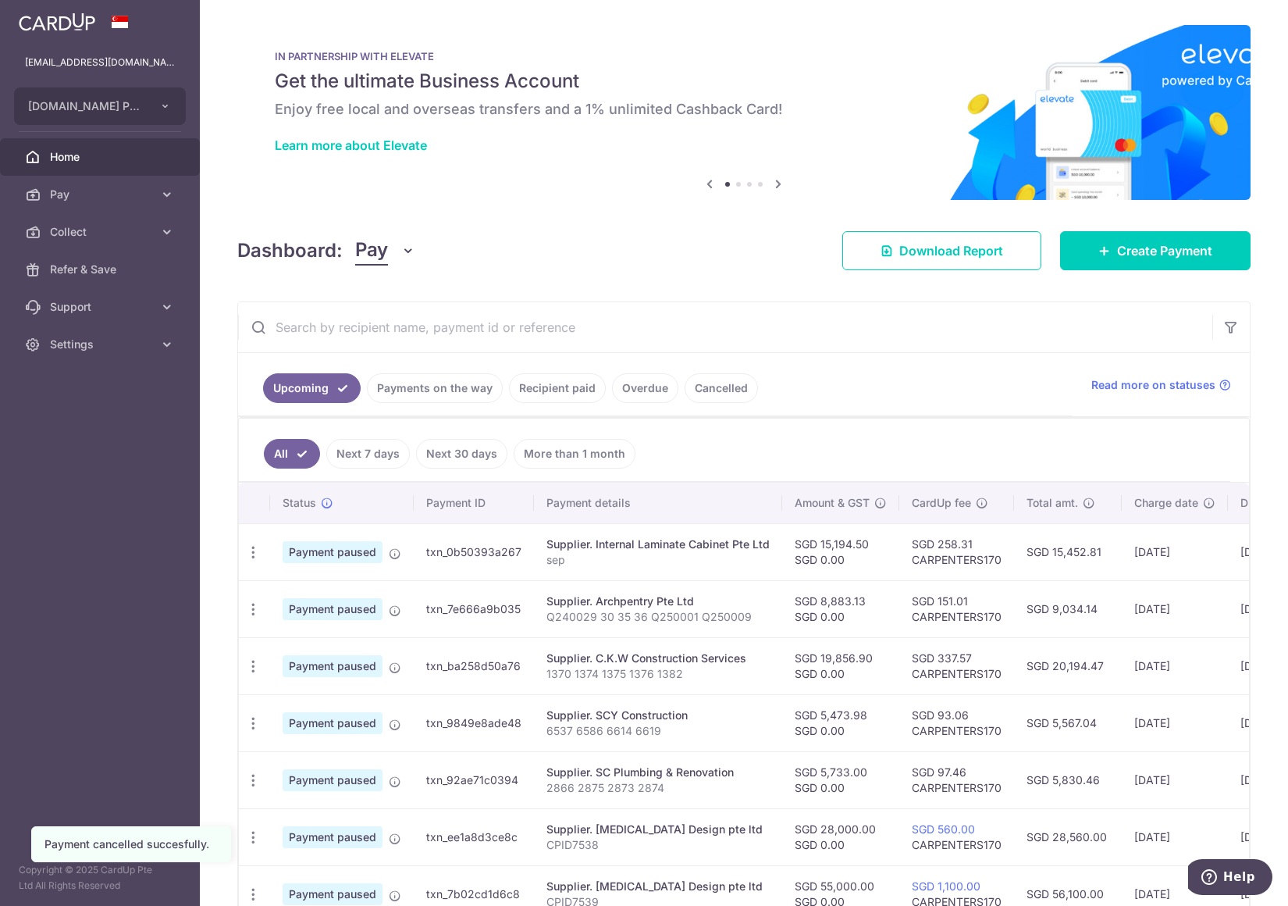
scroll to position [215, 0]
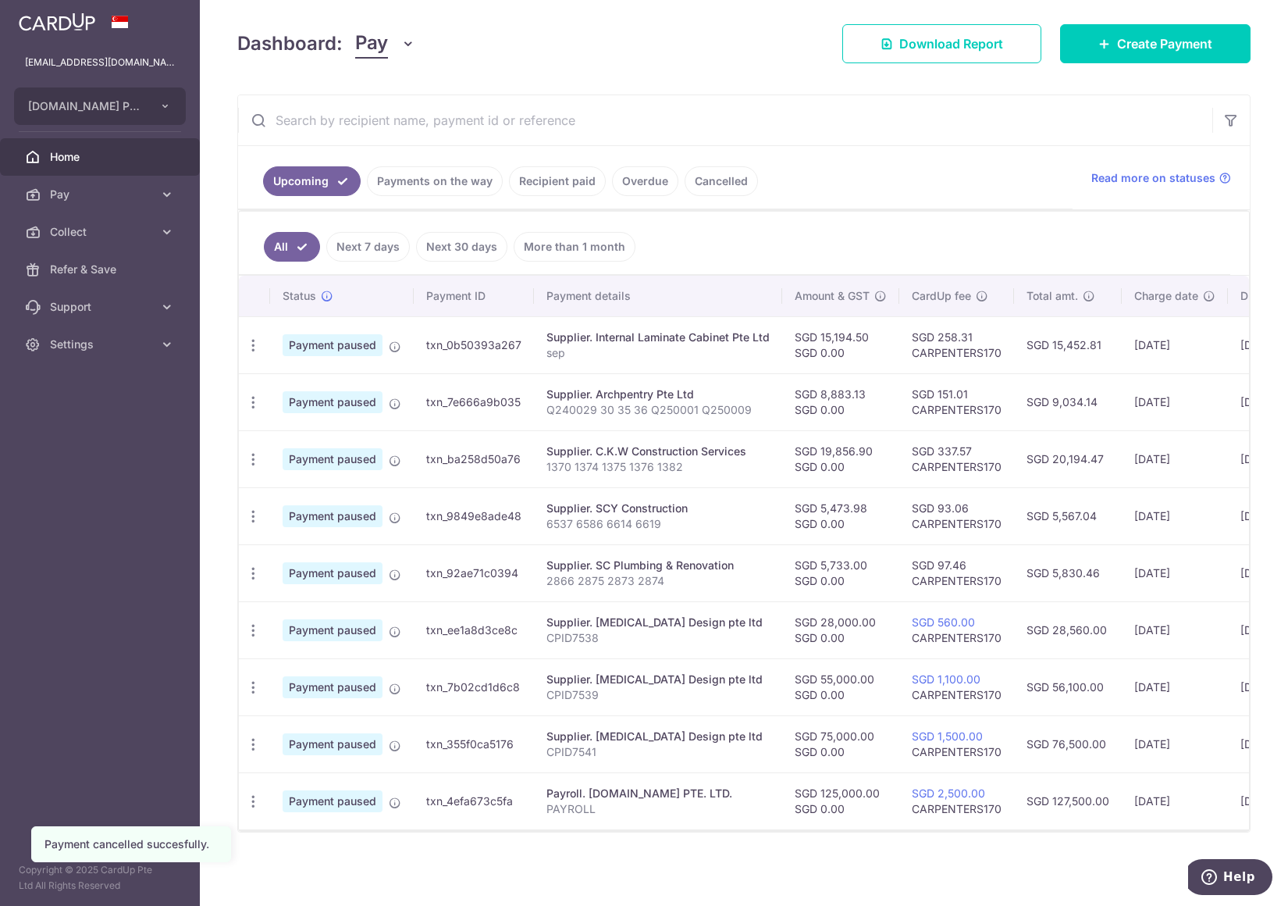
click at [252, 337] on icon "button" at bounding box center [253, 345] width 16 height 16
click at [347, 425] on span "Cancel payment" at bounding box center [336, 426] width 105 height 19
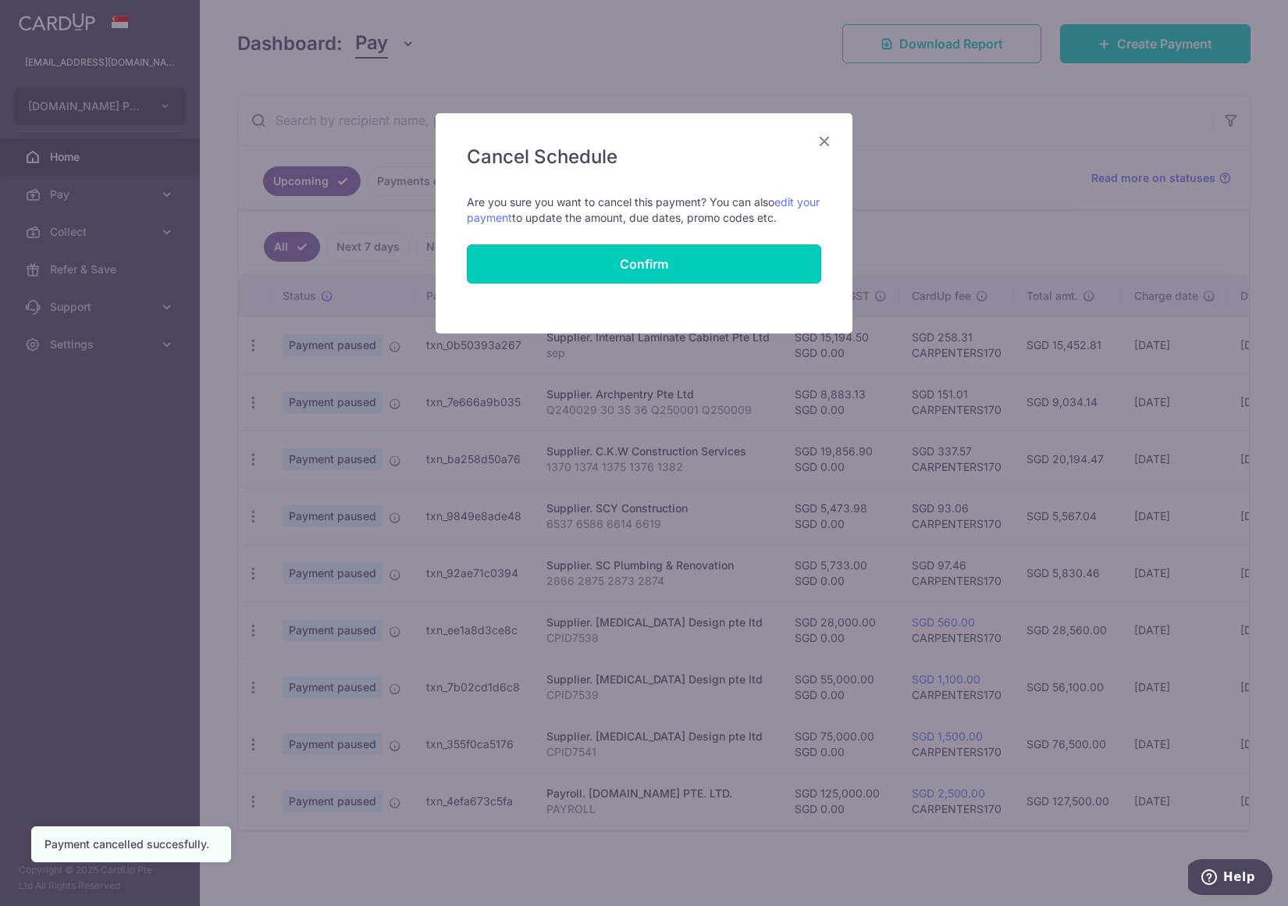
click at [729, 262] on button "Confirm" at bounding box center [644, 263] width 354 height 39
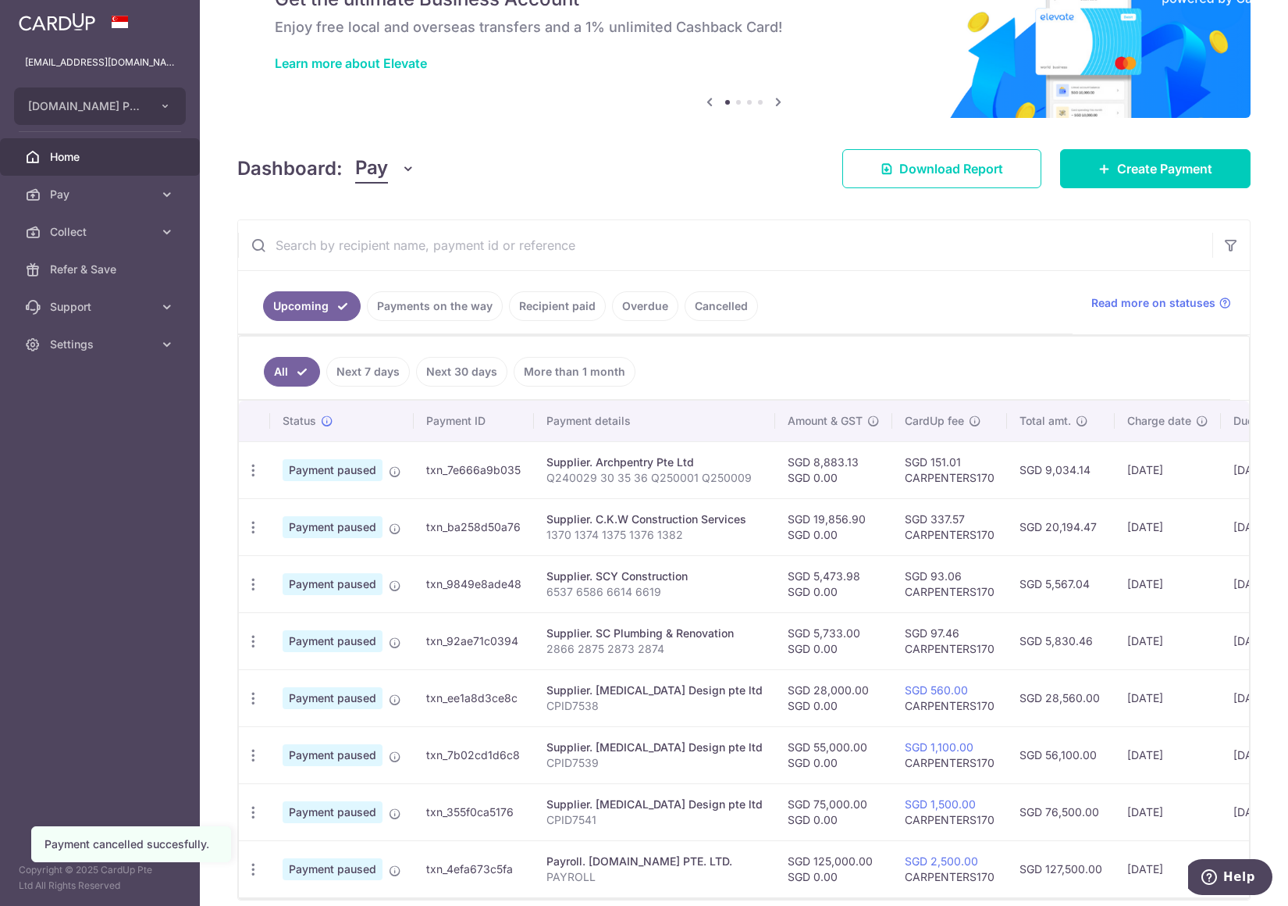
scroll to position [158, 0]
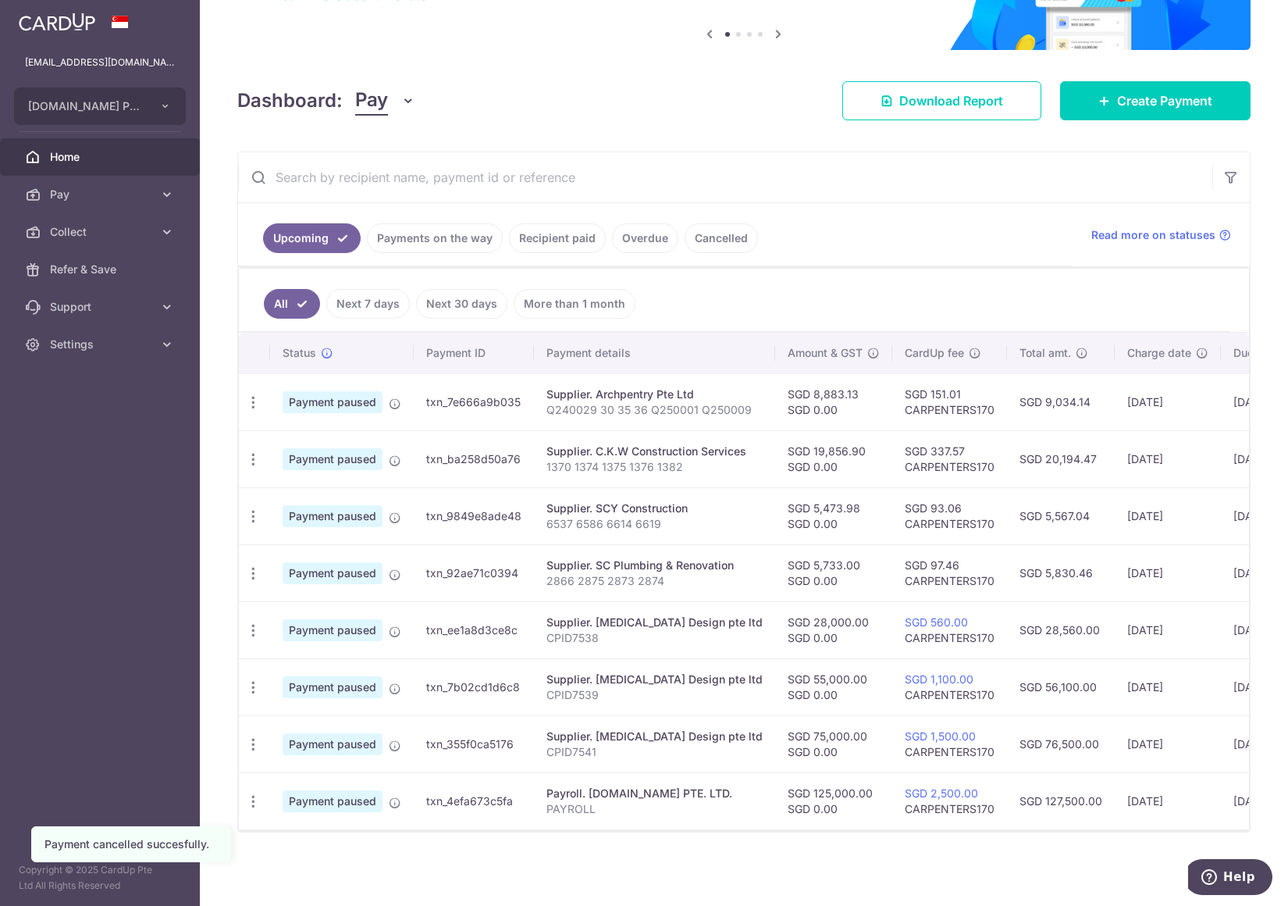
click at [258, 398] on icon "button" at bounding box center [253, 402] width 16 height 16
click at [340, 474] on span "Cancel payment" at bounding box center [336, 483] width 105 height 19
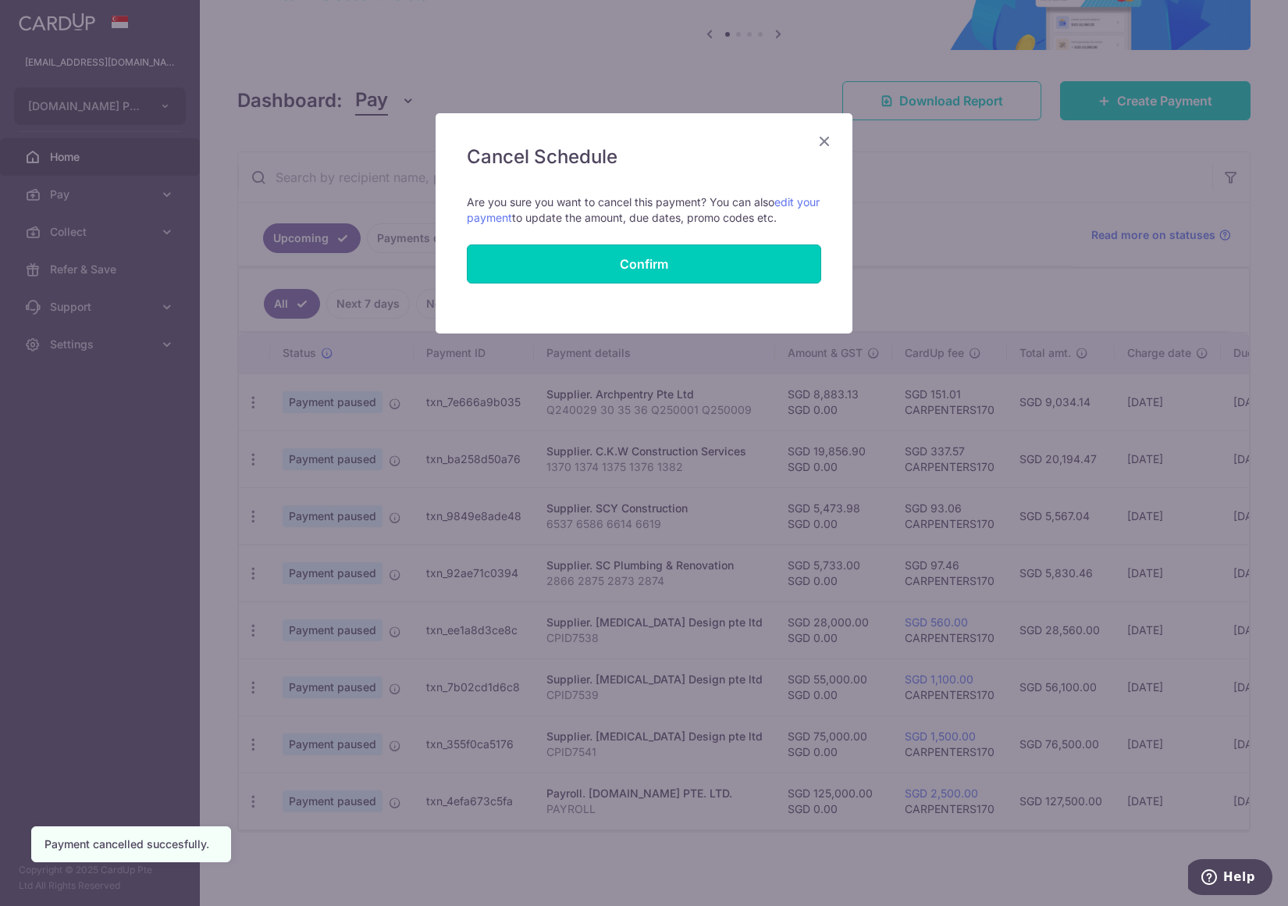
click at [685, 266] on button "Confirm" at bounding box center [644, 263] width 354 height 39
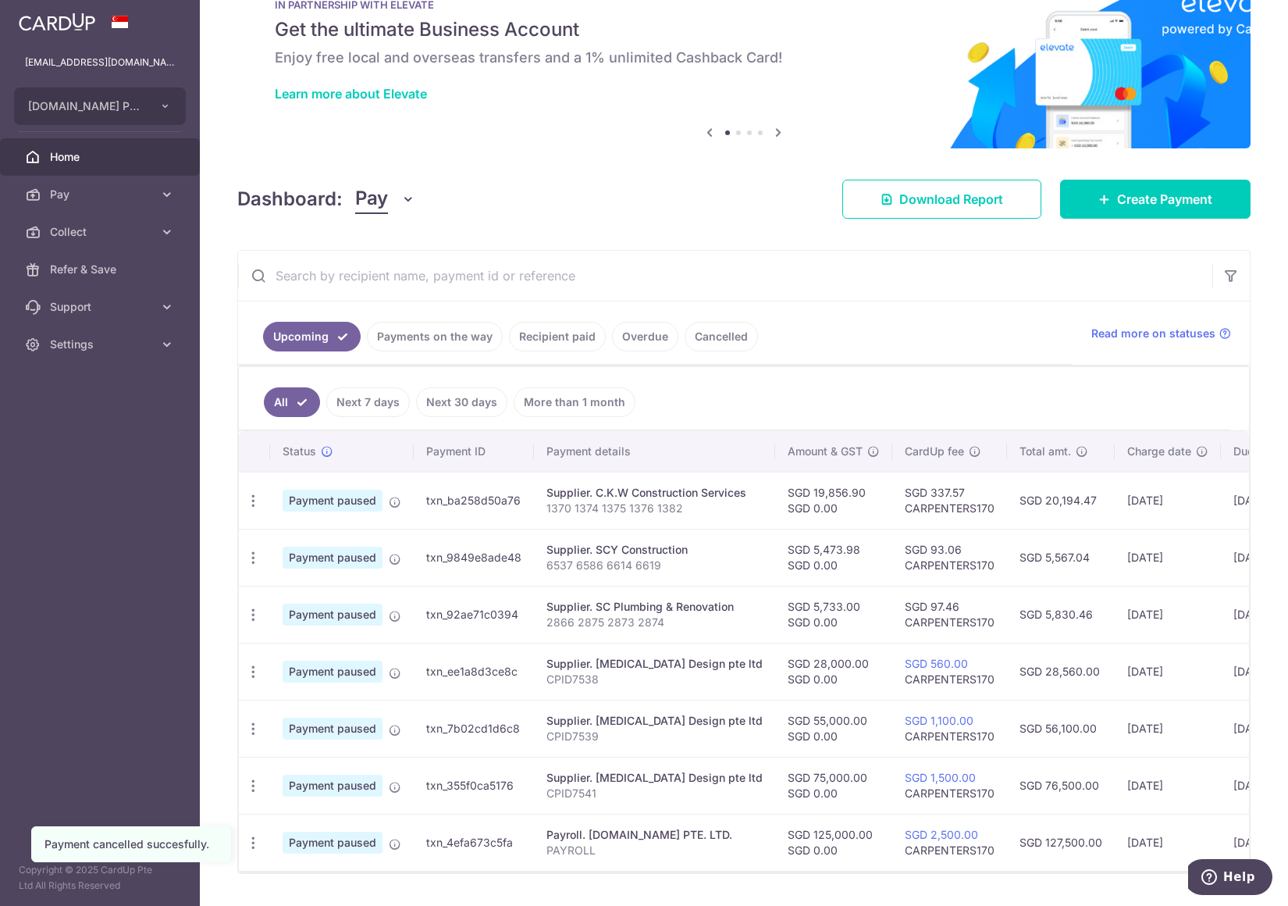
scroll to position [101, 0]
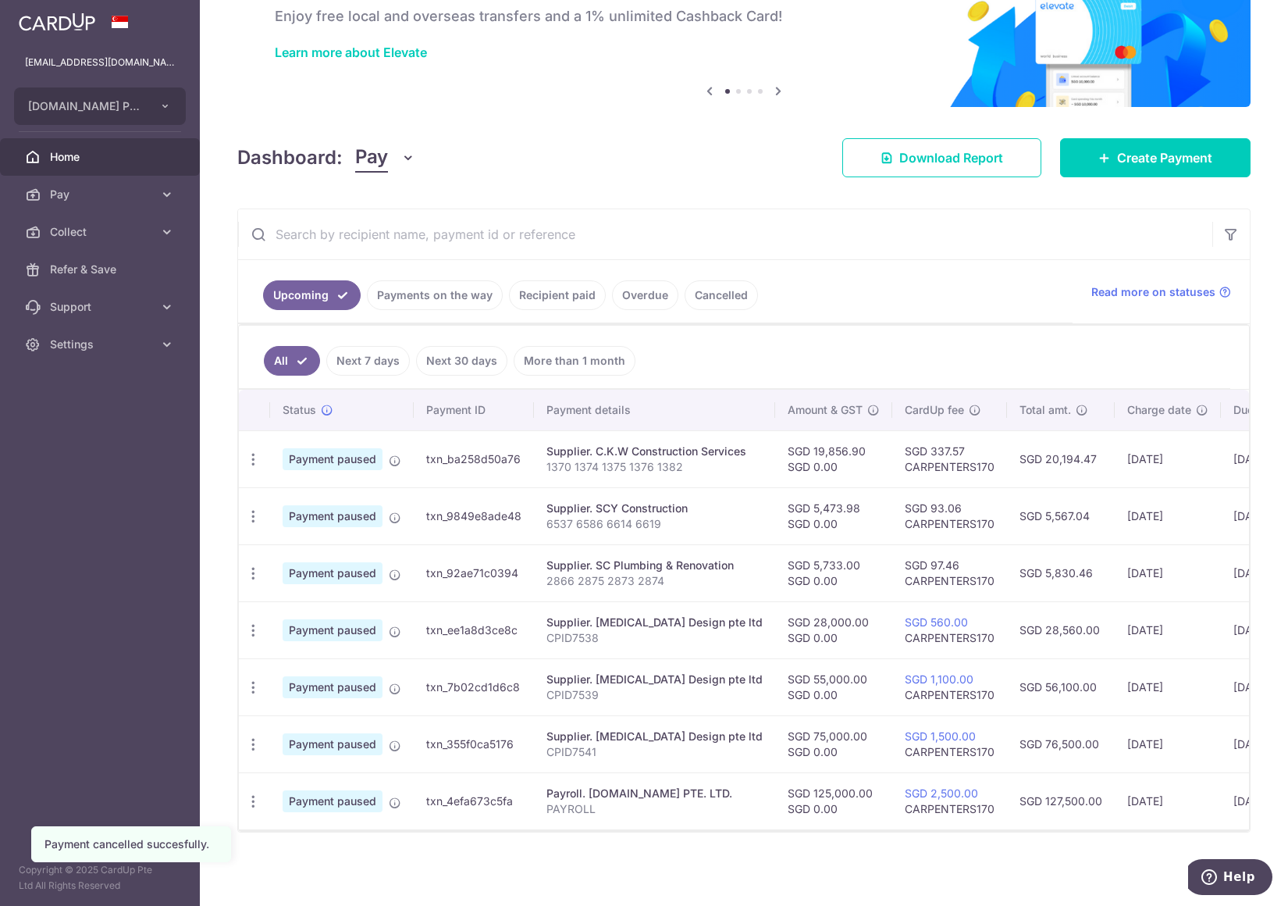
click at [250, 454] on icon "button" at bounding box center [253, 459] width 16 height 16
click at [336, 539] on span "Cancel payment" at bounding box center [336, 540] width 105 height 19
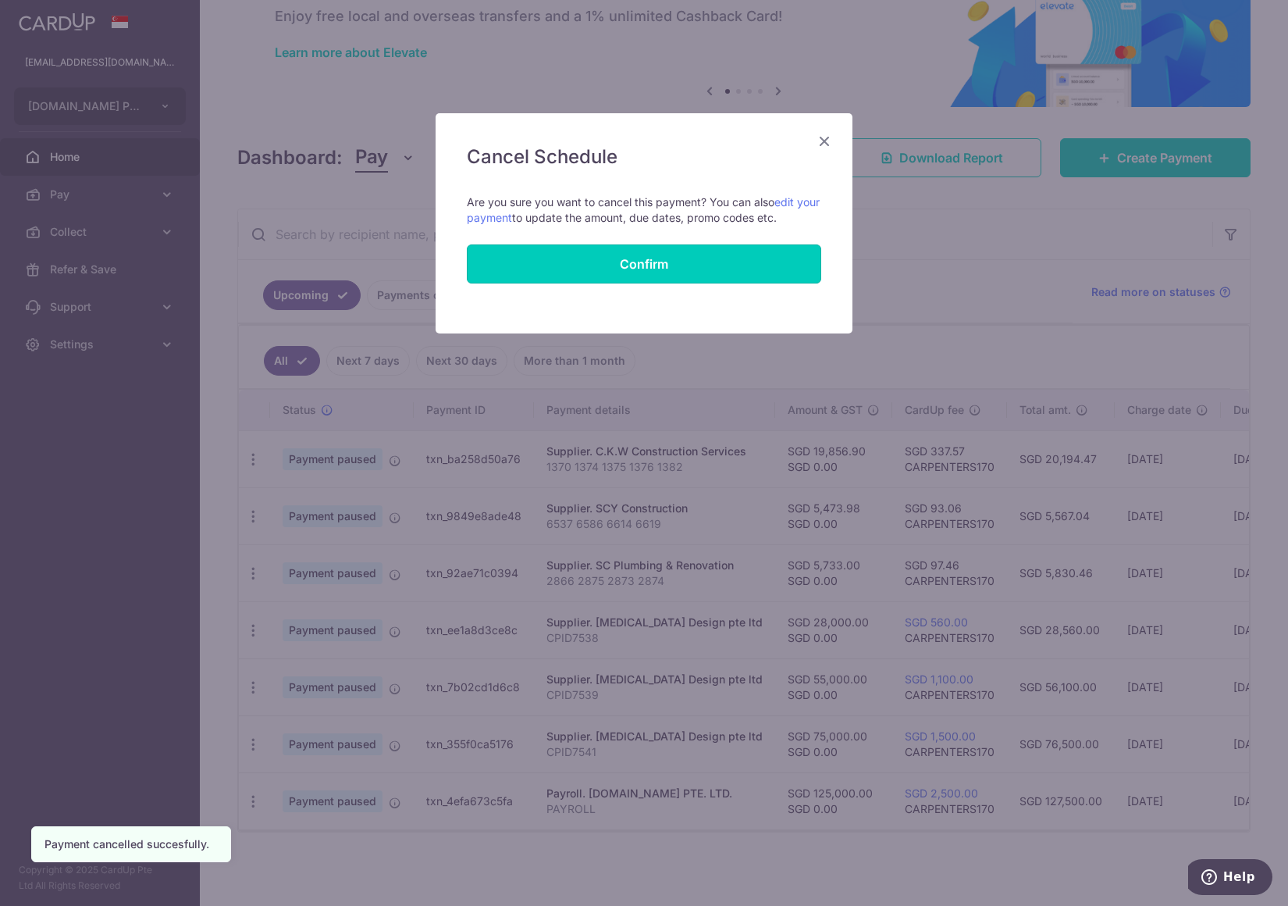
click at [662, 269] on button "Confirm" at bounding box center [644, 263] width 354 height 39
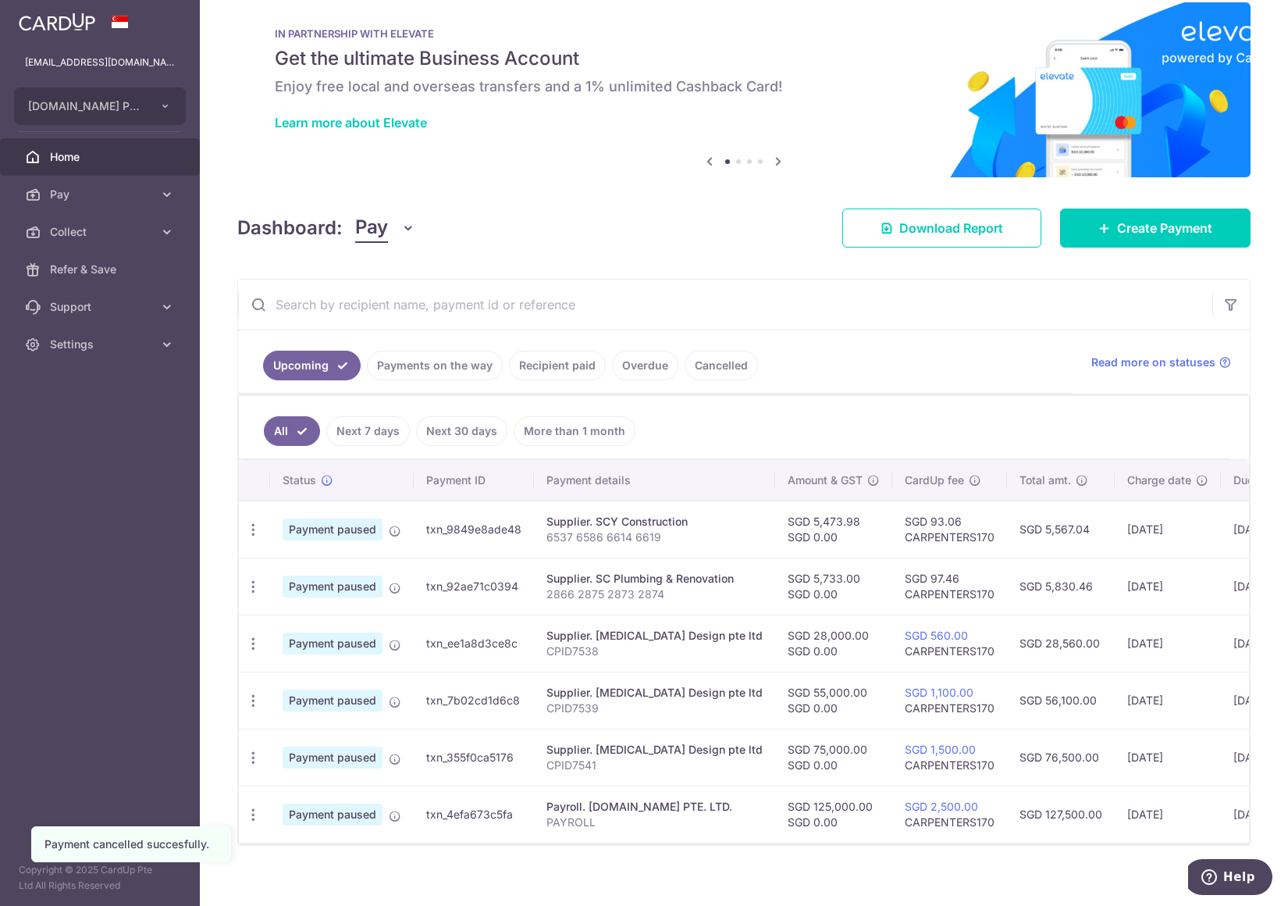
scroll to position [44, 0]
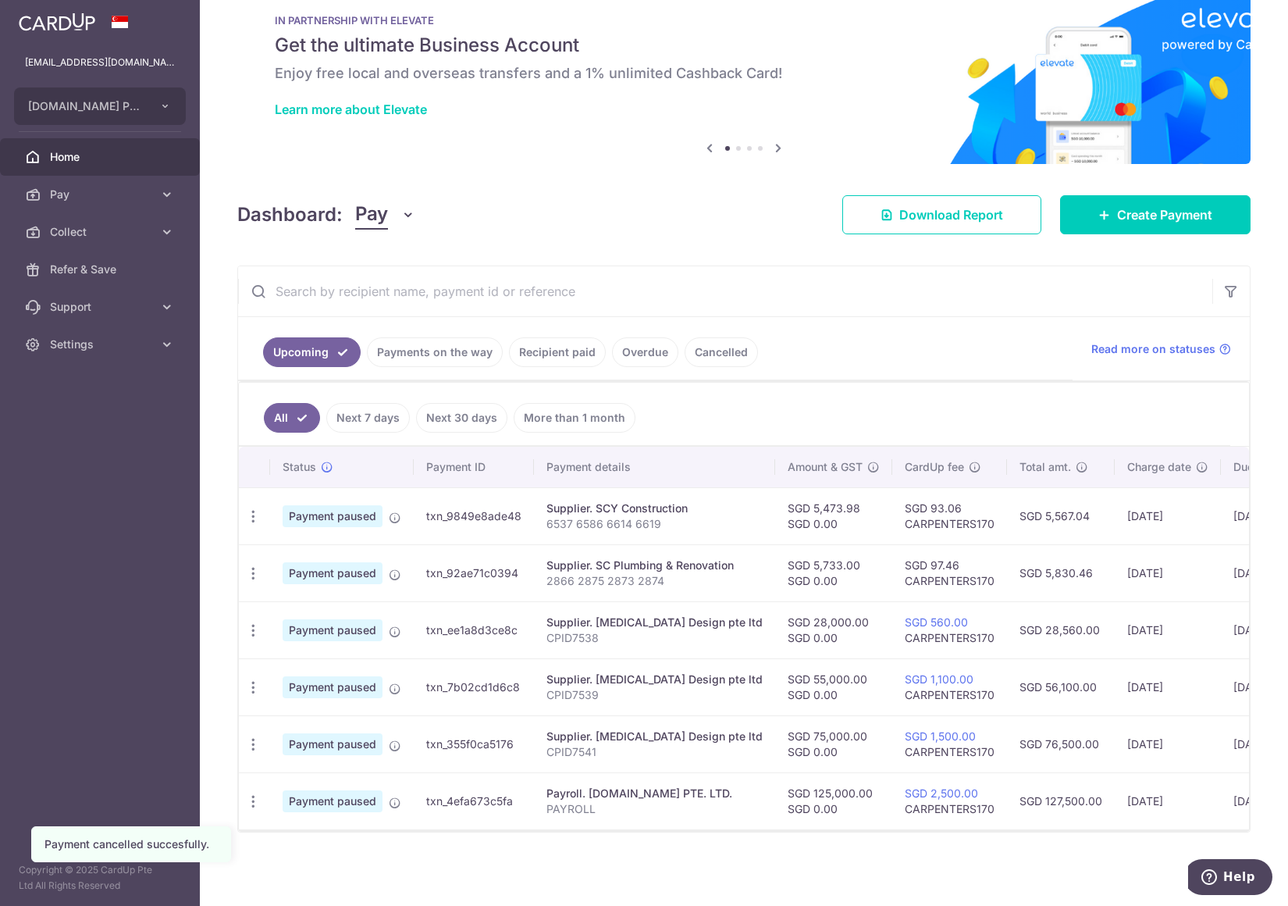
click at [248, 508] on icon "button" at bounding box center [253, 516] width 16 height 16
click at [319, 588] on span "Cancel payment" at bounding box center [336, 597] width 105 height 19
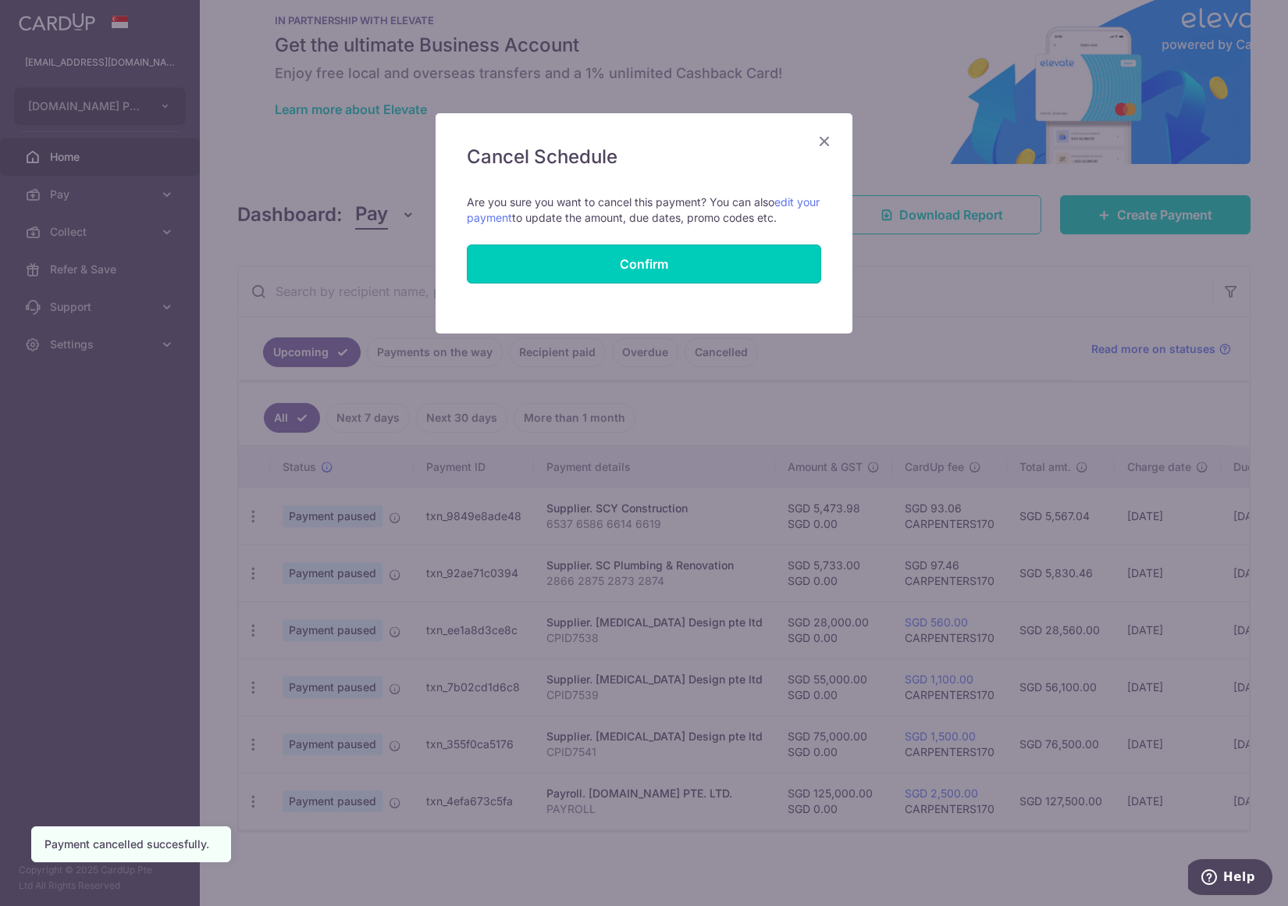
click at [694, 265] on button "Confirm" at bounding box center [644, 263] width 354 height 39
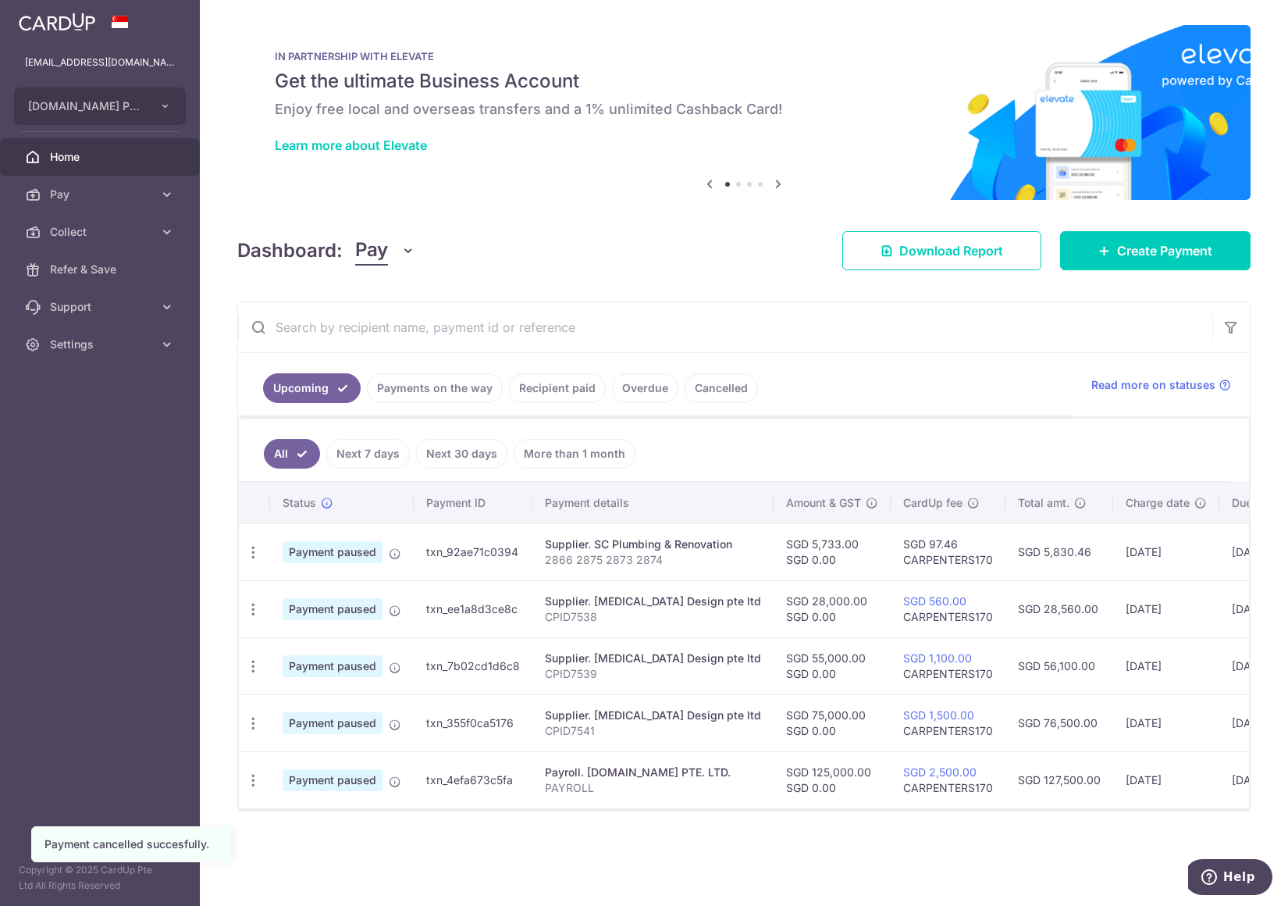
click at [255, 555] on icon "button" at bounding box center [253, 552] width 16 height 16
click at [692, 437] on ul "All Next 7 days Next 30 days More than 1 month" at bounding box center [735, 450] width 992 height 63
click at [258, 550] on icon "button" at bounding box center [253, 552] width 16 height 16
click at [301, 628] on span "Cancel payment" at bounding box center [336, 633] width 105 height 19
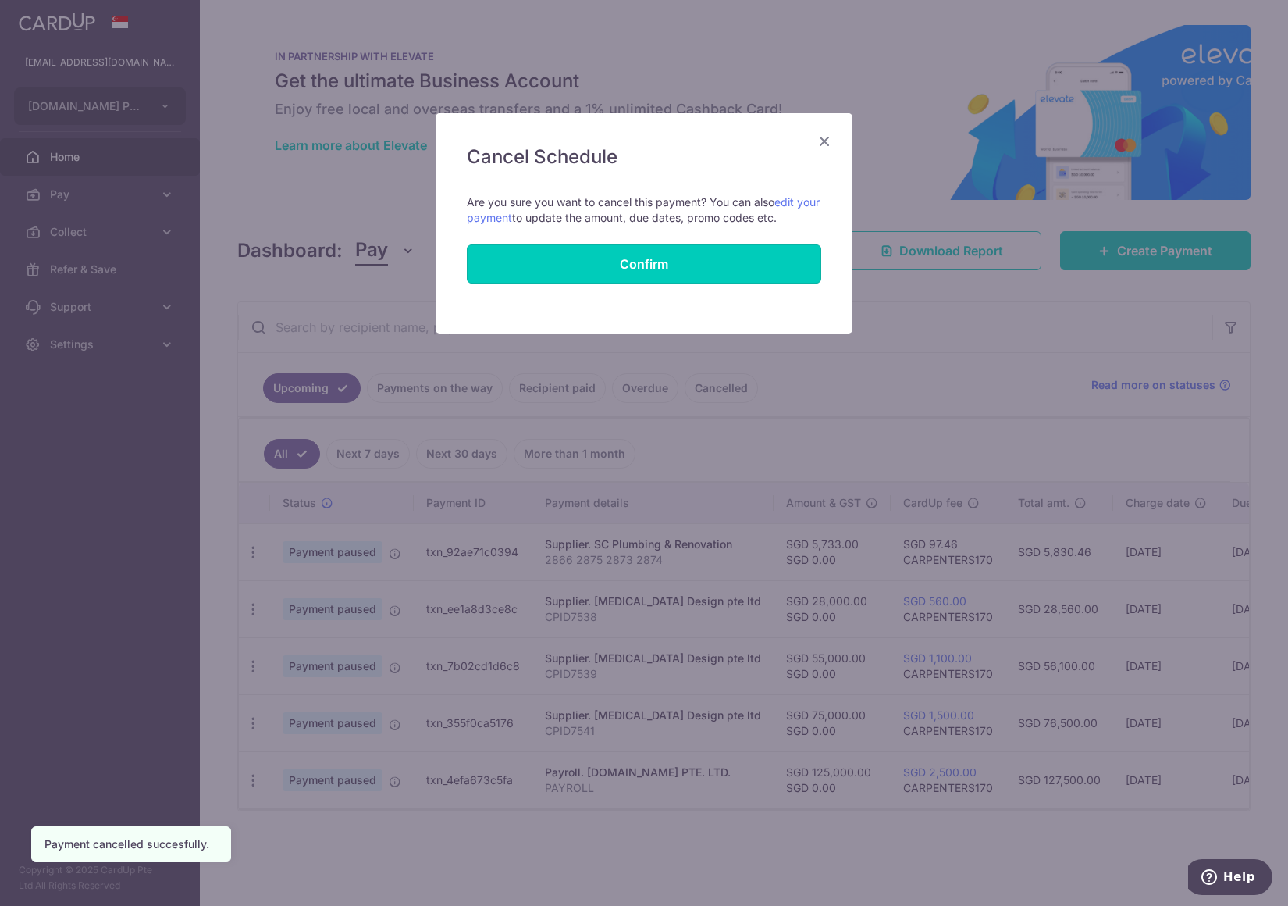
click at [714, 258] on button "Confirm" at bounding box center [644, 263] width 354 height 39
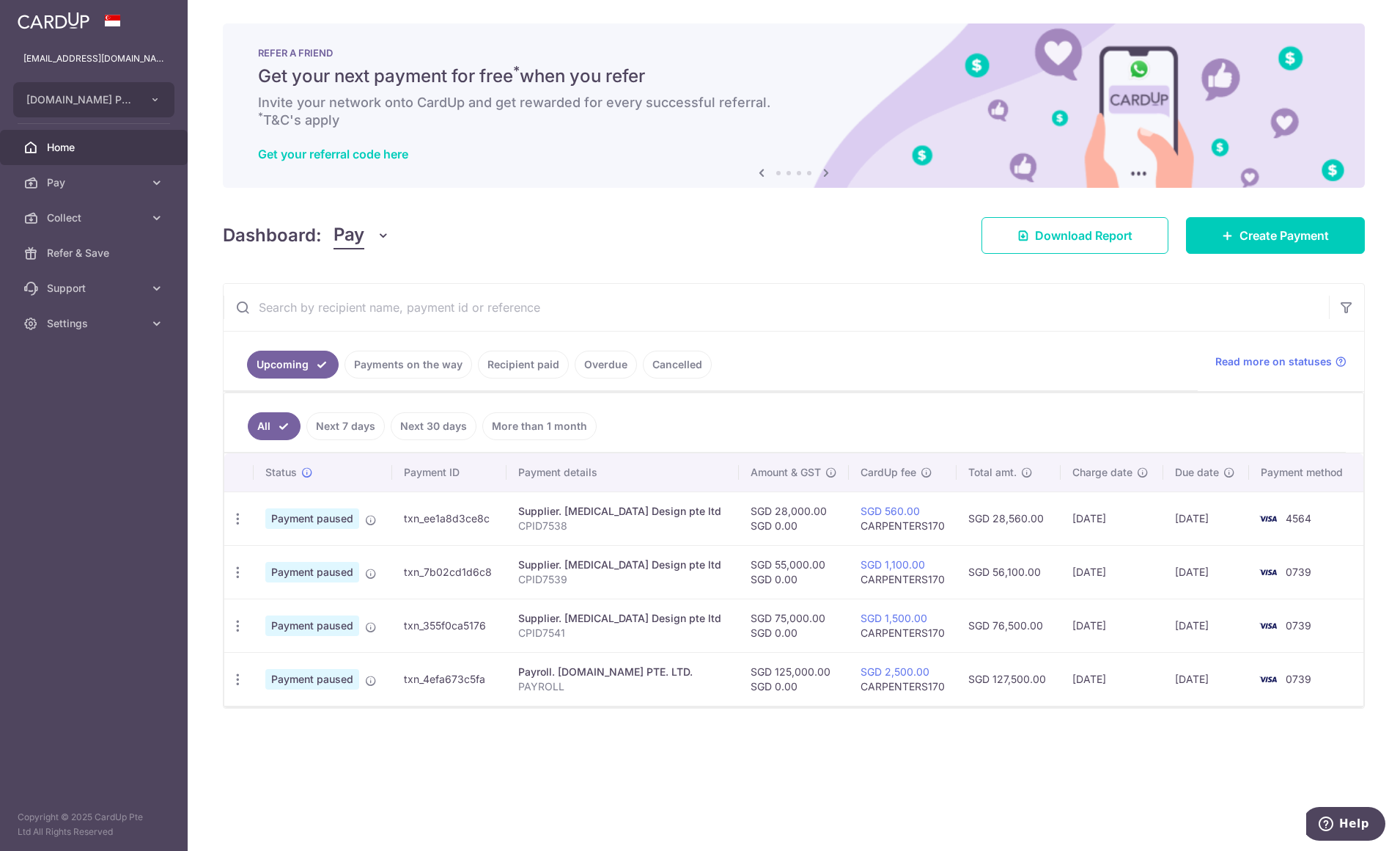
click at [822, 780] on div "× Pause Schedule Pause all future payments in this series Pause just this one p…" at bounding box center [793, 426] width 1212 height 851
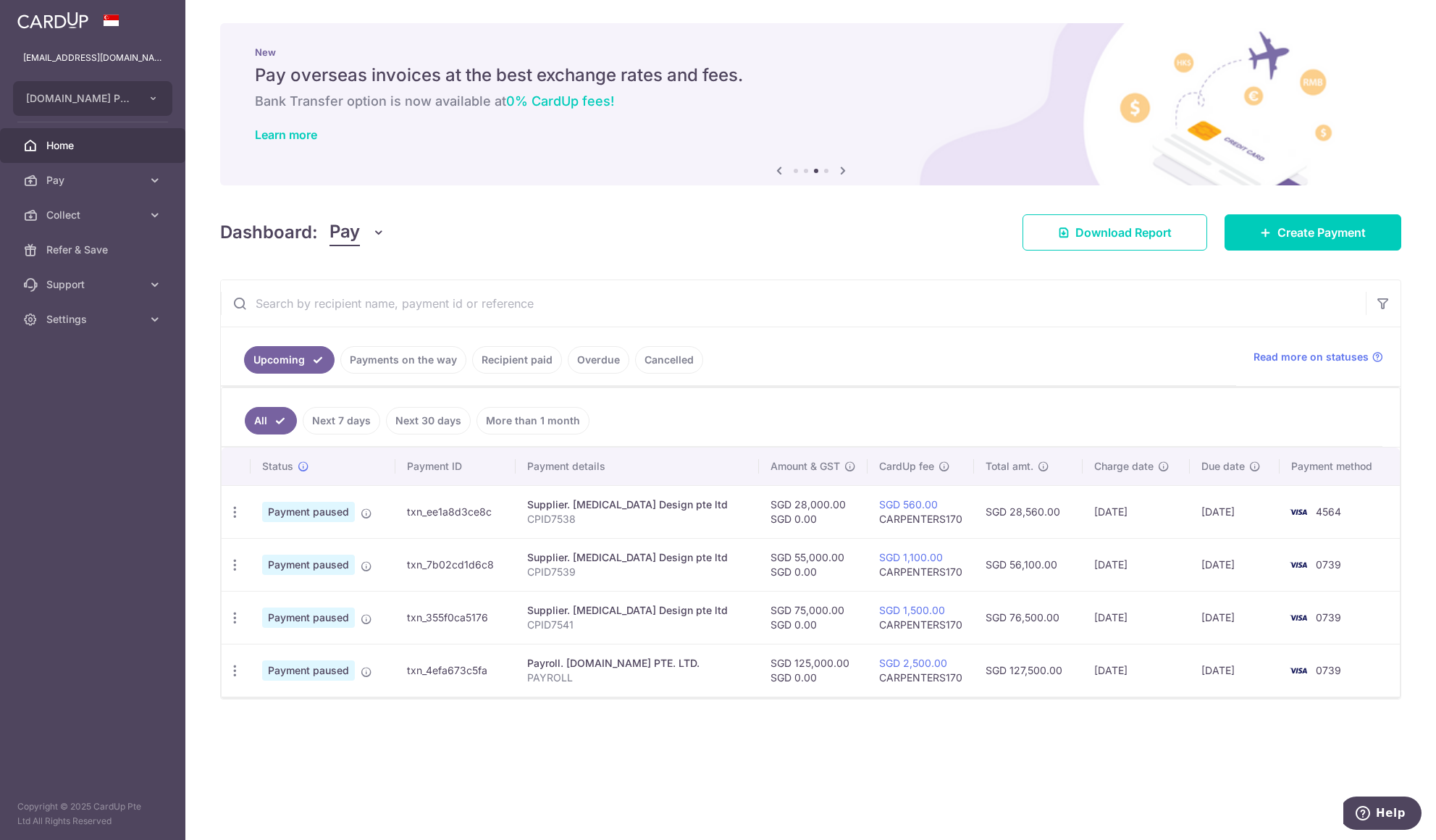
drag, startPoint x: 409, startPoint y: 672, endPoint x: 491, endPoint y: 668, distance: 82.1
click at [491, 668] on td "txn_4efa673c5fa" at bounding box center [455, 669] width 120 height 53
copy td "txn_4efa673c5fa"
drag, startPoint x: 409, startPoint y: 618, endPoint x: 493, endPoint y: 617, distance: 84.0
click at [493, 617] on td "txn_355f0ca5176" at bounding box center [455, 617] width 120 height 53
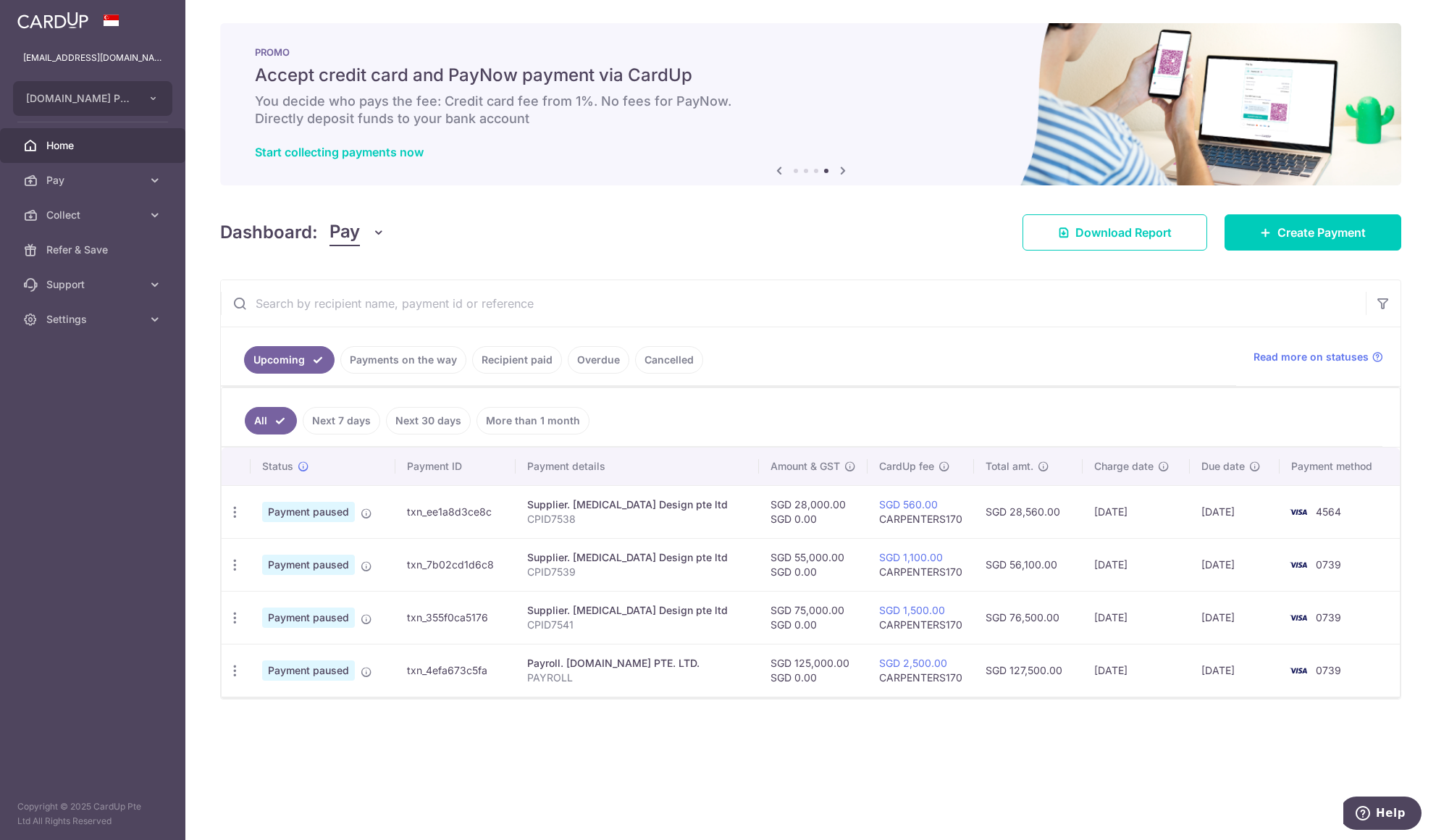
copy td "txn_355f0ca5176"
drag, startPoint x: 410, startPoint y: 563, endPoint x: 492, endPoint y: 563, distance: 82.0
click at [492, 563] on td "txn_7b02cd1d6c8" at bounding box center [455, 564] width 120 height 53
copy td "txn_7b02cd1d6c8"
drag, startPoint x: 408, startPoint y: 510, endPoint x: 491, endPoint y: 509, distance: 83.0
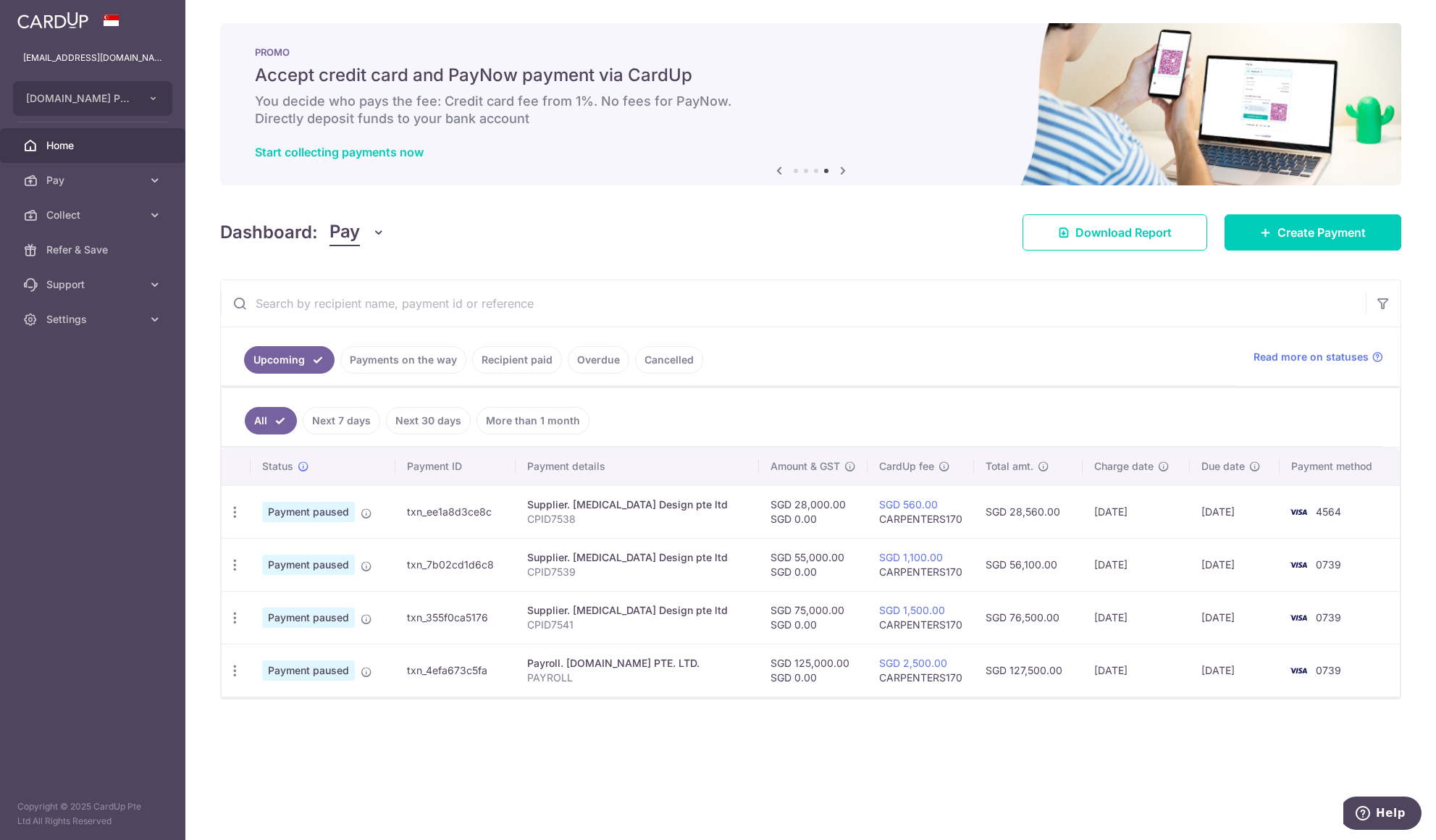
click at [491, 509] on td "txn_ee1a8d3ce8c" at bounding box center [455, 511] width 120 height 53
copy td "txn_ee1a8d3ce8c"
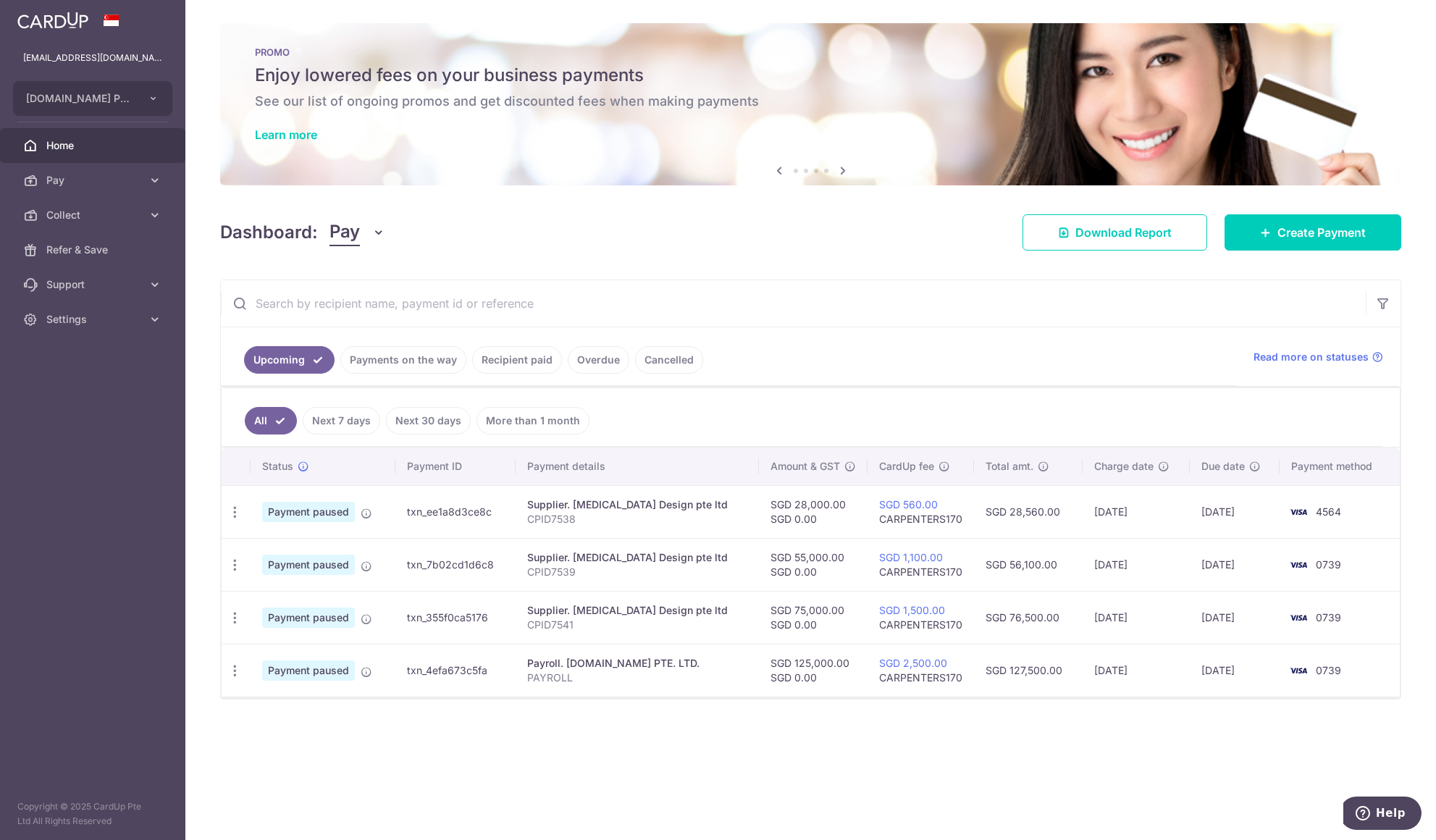
click at [742, 421] on ul "All Next 7 days Next 30 days More than 1 month" at bounding box center [802, 417] width 1161 height 58
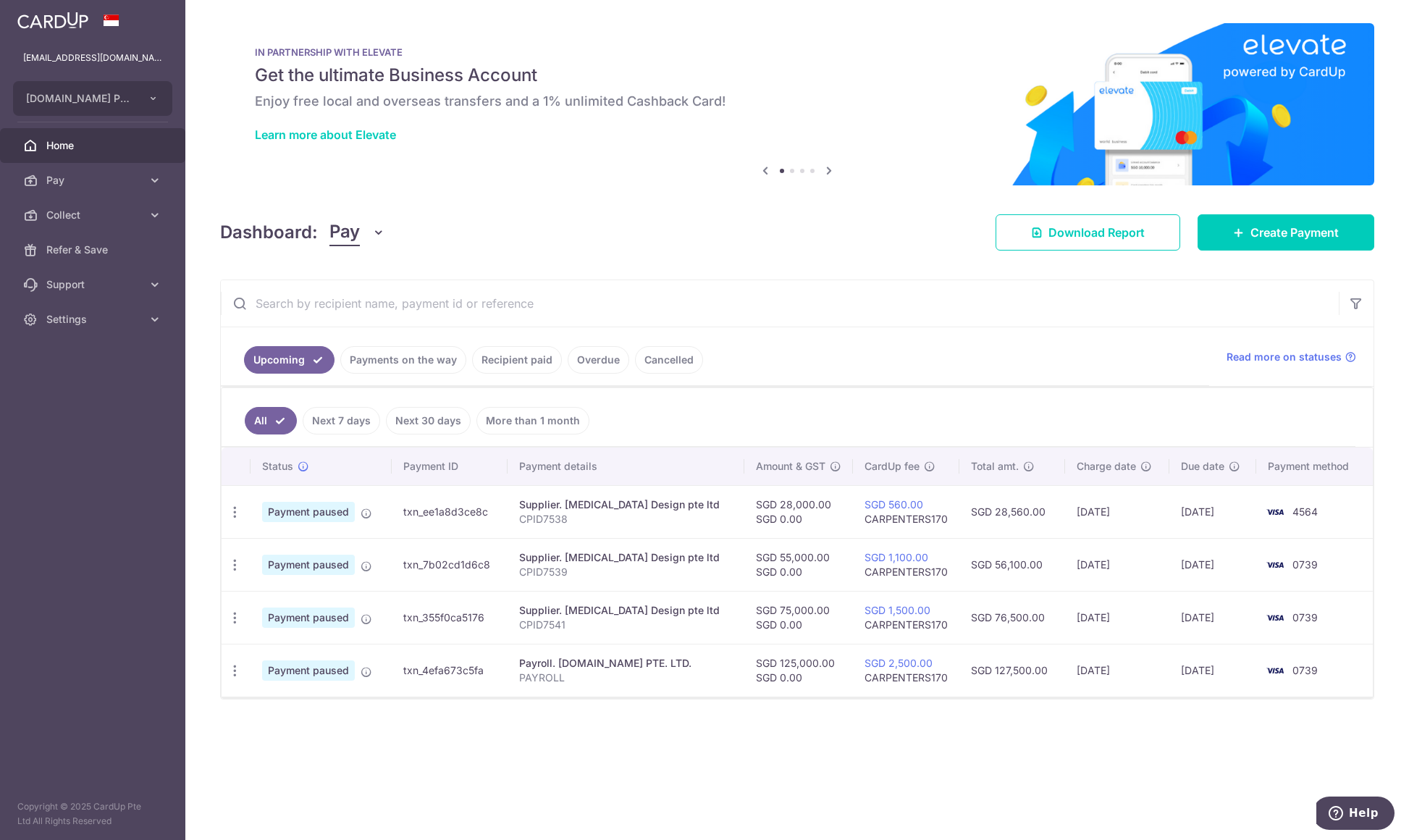
click at [157, 325] on icon at bounding box center [155, 320] width 15 height 15
click at [154, 96] on icon "button" at bounding box center [153, 98] width 11 height 11
click at [106, 133] on link "Add new company" at bounding box center [96, 138] width 165 height 26
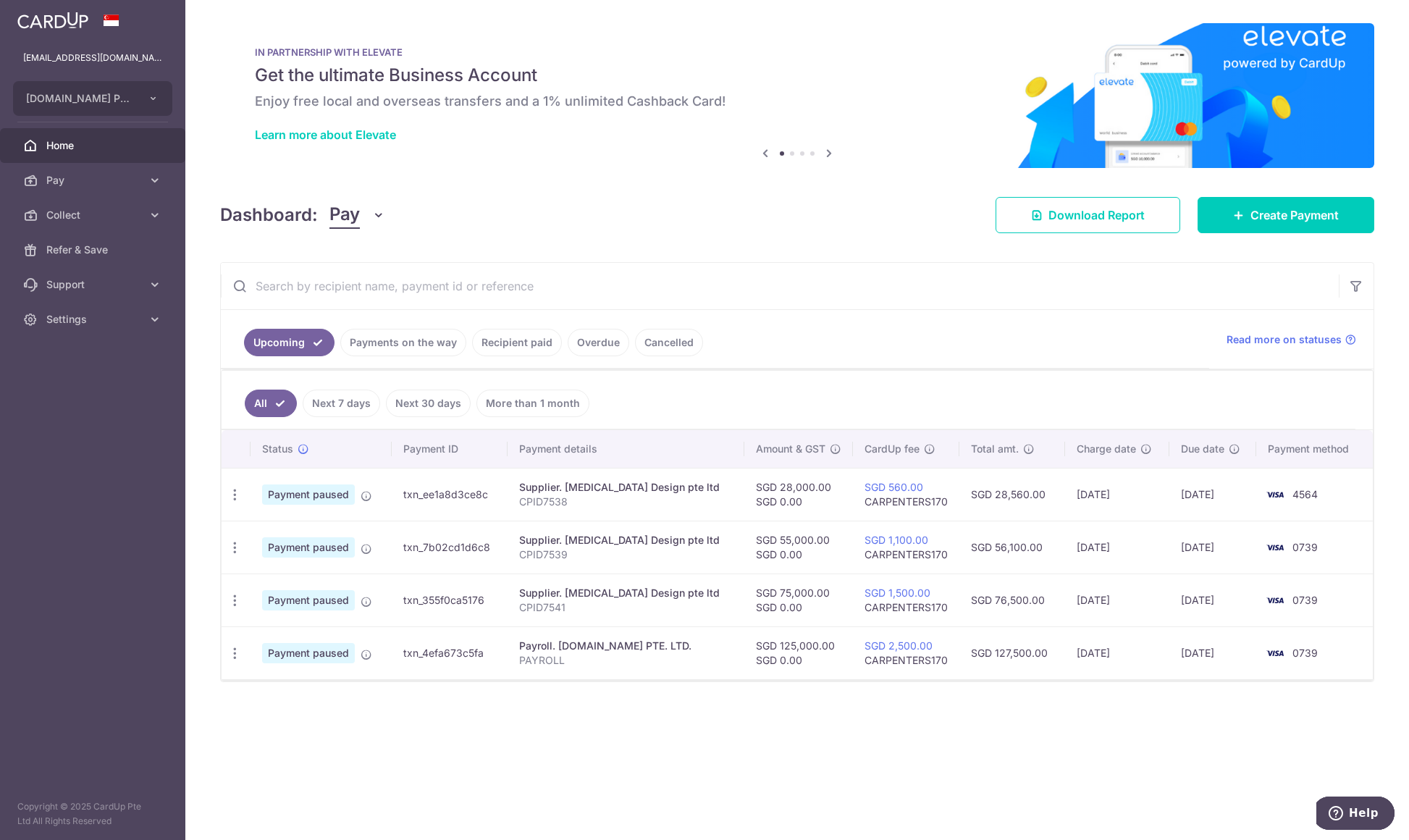
click at [150, 97] on icon "button" at bounding box center [153, 98] width 11 height 11
click at [109, 356] on aside "hello@carpenters.com.sg CARPENTERS.COM.SG PTE. LTD. Add new company CARPENTERS.…" at bounding box center [93, 420] width 186 height 840
click at [149, 96] on icon "button" at bounding box center [153, 98] width 11 height 11
click at [110, 140] on link "Add new company" at bounding box center [96, 138] width 165 height 26
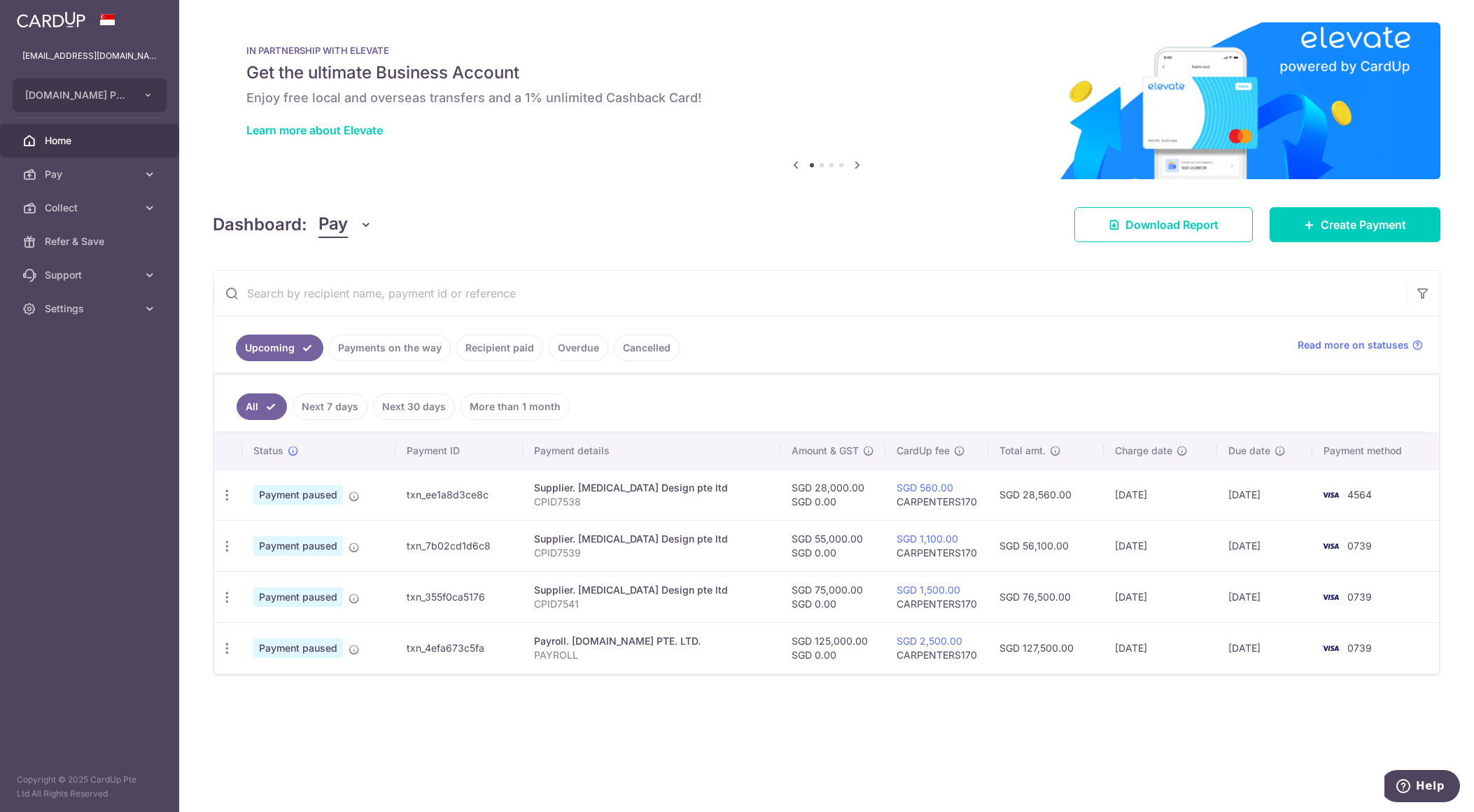
click at [229, 650] on icon "button" at bounding box center [227, 648] width 14 height 14
click at [447, 698] on div "Status Payment ID Payment details Amount & GST CardUp fee Total amt. Charge dat…" at bounding box center [827, 597] width 1225 height 329
click at [234, 594] on div "Update payment Cancel payment Upload doc" at bounding box center [227, 597] width 26 height 26
click at [230, 597] on icon "button" at bounding box center [227, 597] width 14 height 14
click at [484, 704] on div "Status Payment ID Payment details Amount & GST CardUp fee Total amt. Charge dat…" at bounding box center [827, 588] width 1225 height 311
